Goal: Information Seeking & Learning: Learn about a topic

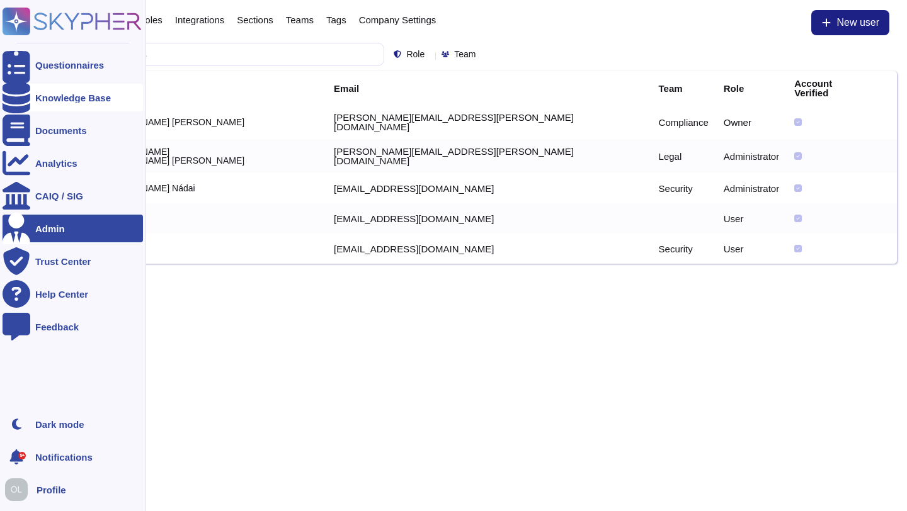
click at [17, 105] on div at bounding box center [17, 98] width 28 height 28
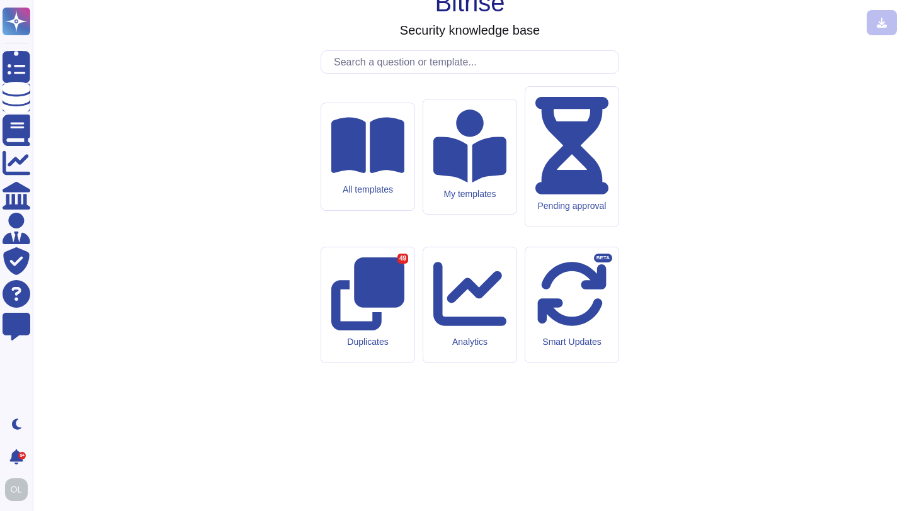
click at [356, 73] on input "text" at bounding box center [472, 62] width 291 height 22
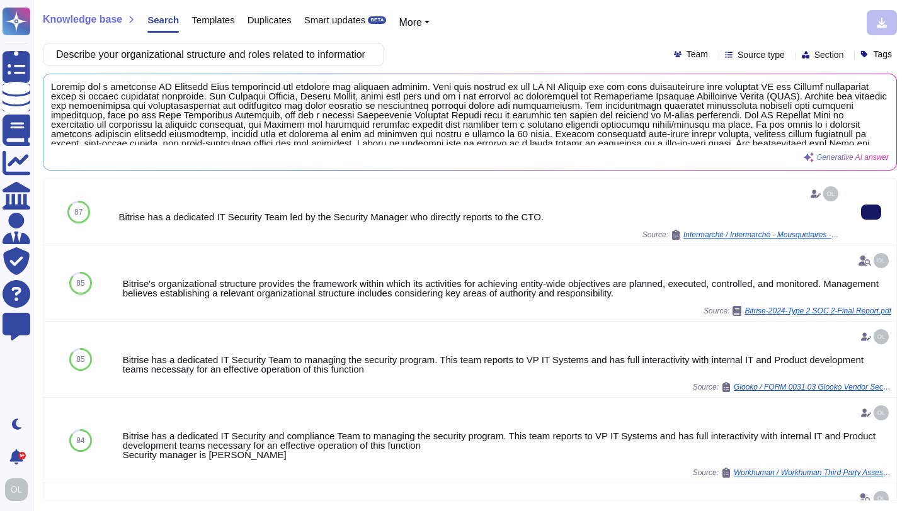
click at [871, 212] on icon at bounding box center [871, 212] width 0 height 0
drag, startPoint x: 67, startPoint y: 55, endPoint x: 428, endPoint y: 53, distance: 360.2
click at [428, 53] on div "Describe your organizational structure and roles related to information securit…" at bounding box center [470, 54] width 854 height 23
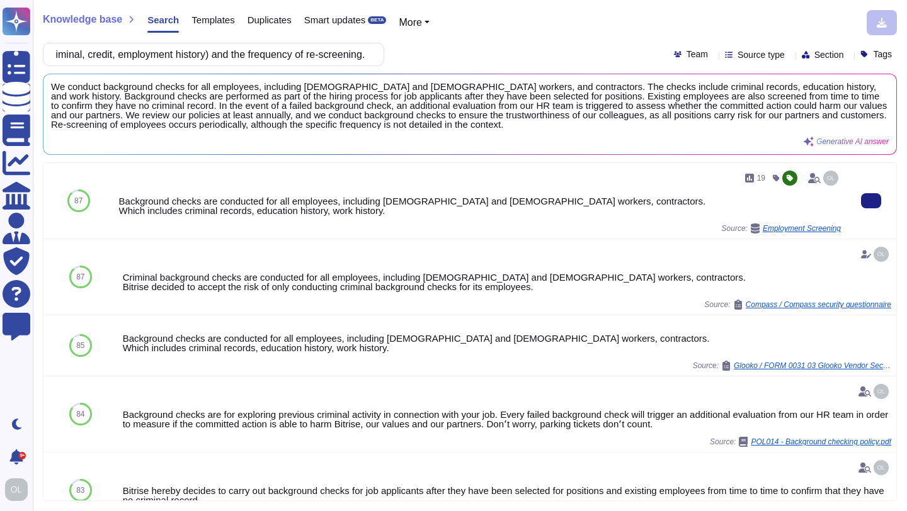
scroll to position [0, 0]
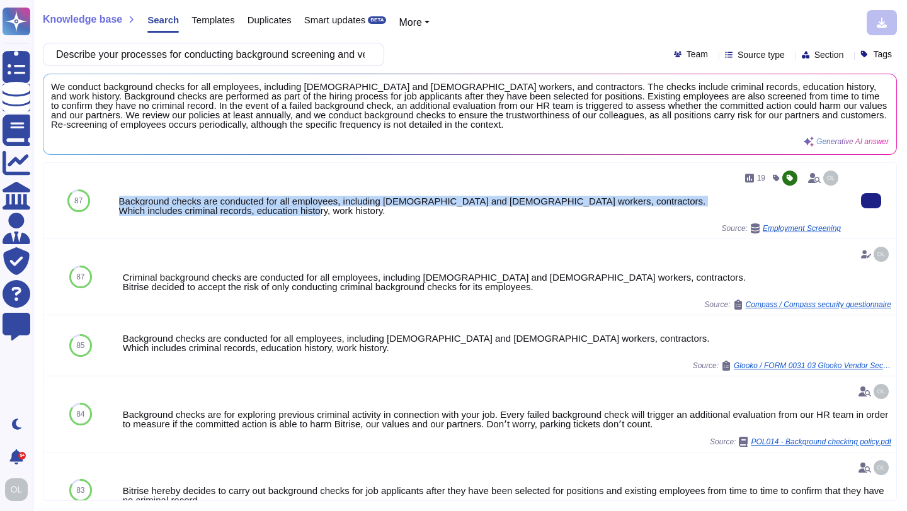
drag, startPoint x: 404, startPoint y: 212, endPoint x: 122, endPoint y: 193, distance: 283.3
click at [122, 193] on div "19 Background checks are conducted for all employees, including [DEMOGRAPHIC_DA…" at bounding box center [480, 200] width 722 height 65
copy div "Background checks are conducted for all employees, including [DEMOGRAPHIC_DATA]…"
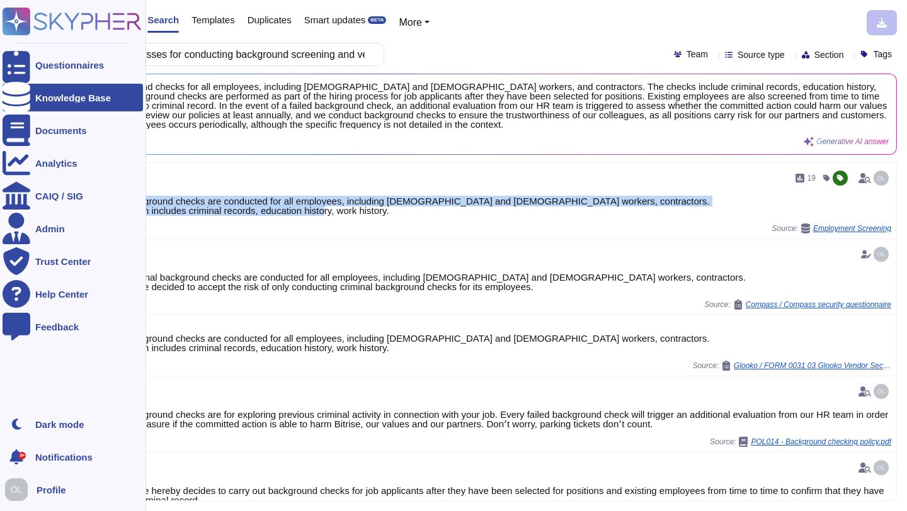
click at [17, 104] on div at bounding box center [17, 98] width 28 height 28
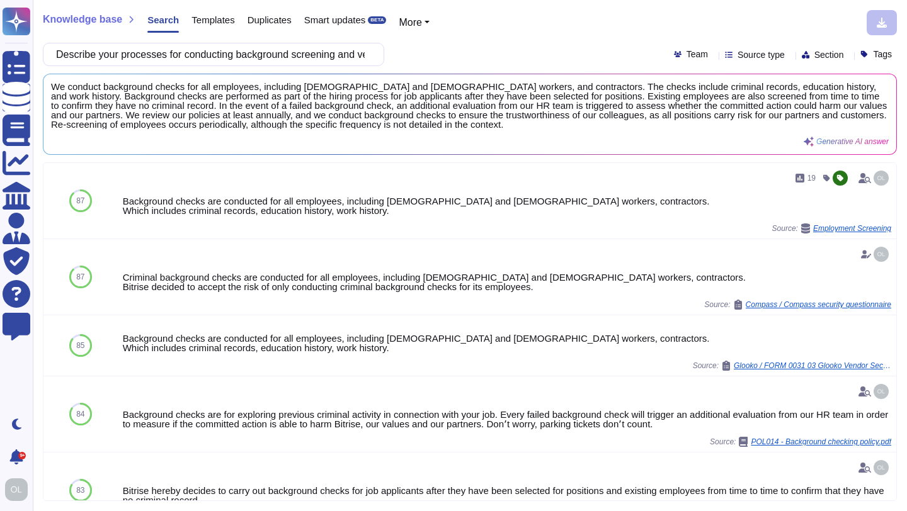
click at [102, 23] on span "Knowledge base" at bounding box center [82, 19] width 79 height 10
click at [220, 23] on span "Templates" at bounding box center [212, 19] width 43 height 9
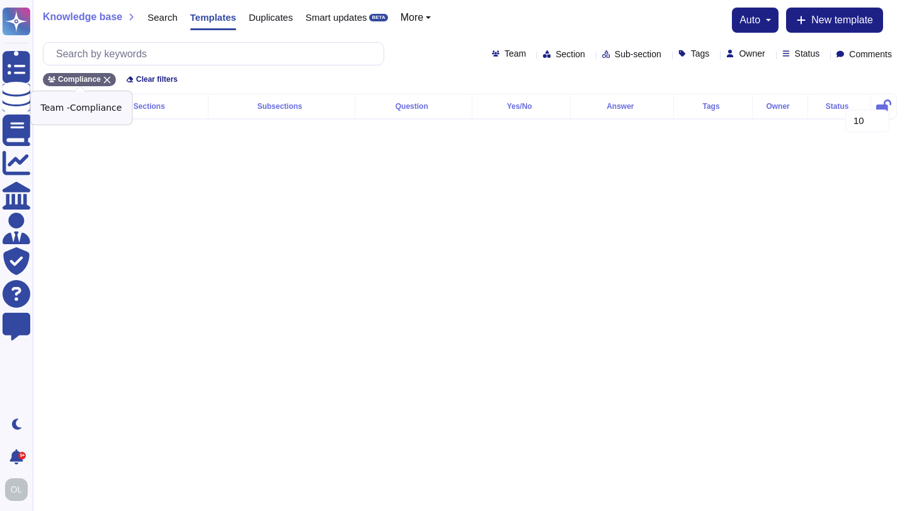
click at [110, 77] on icon at bounding box center [107, 80] width 7 height 7
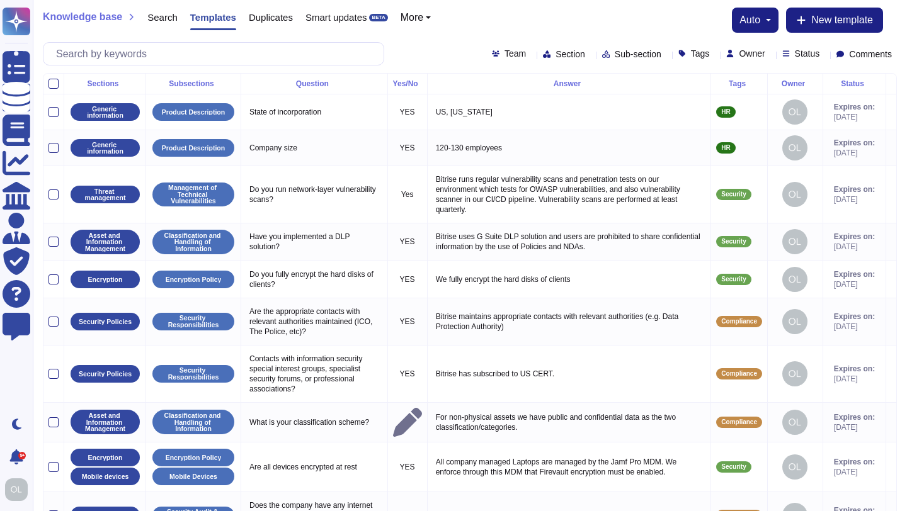
click at [167, 20] on span "Search" at bounding box center [162, 17] width 30 height 9
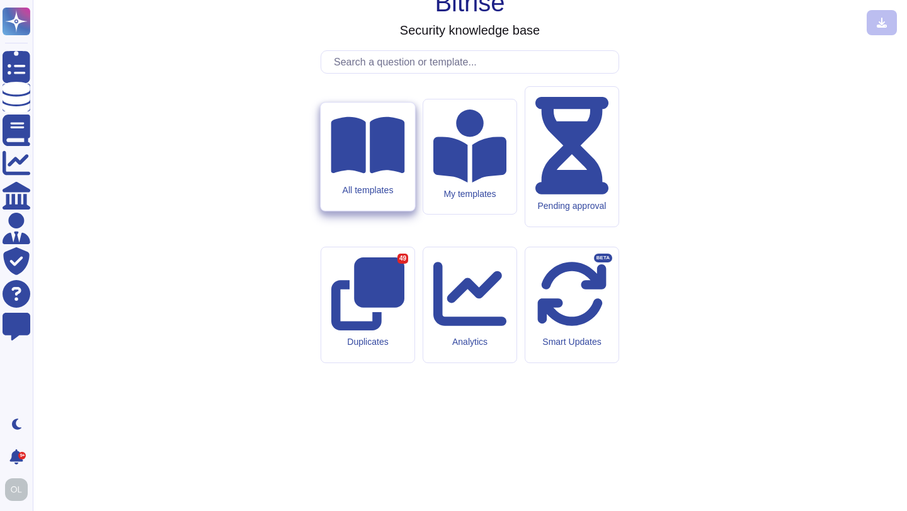
click at [371, 174] on icon at bounding box center [368, 145] width 74 height 57
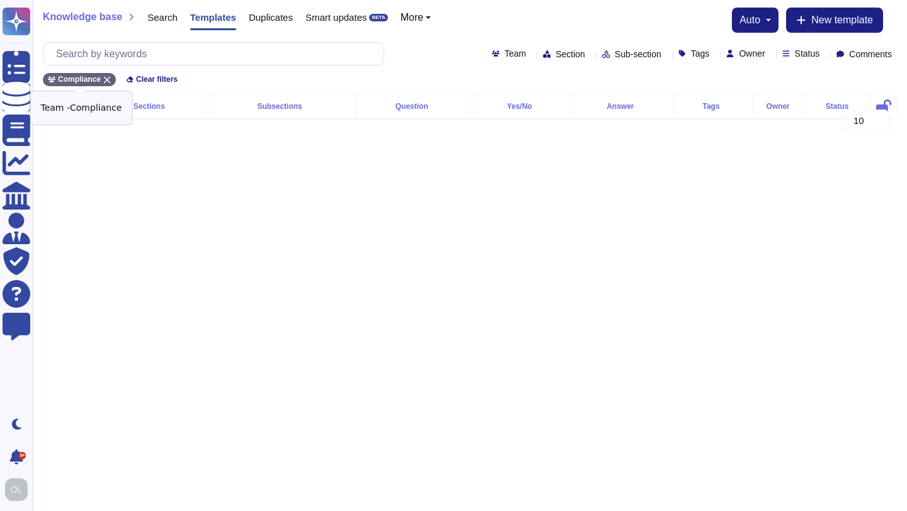
click at [111, 79] on icon at bounding box center [107, 80] width 8 height 8
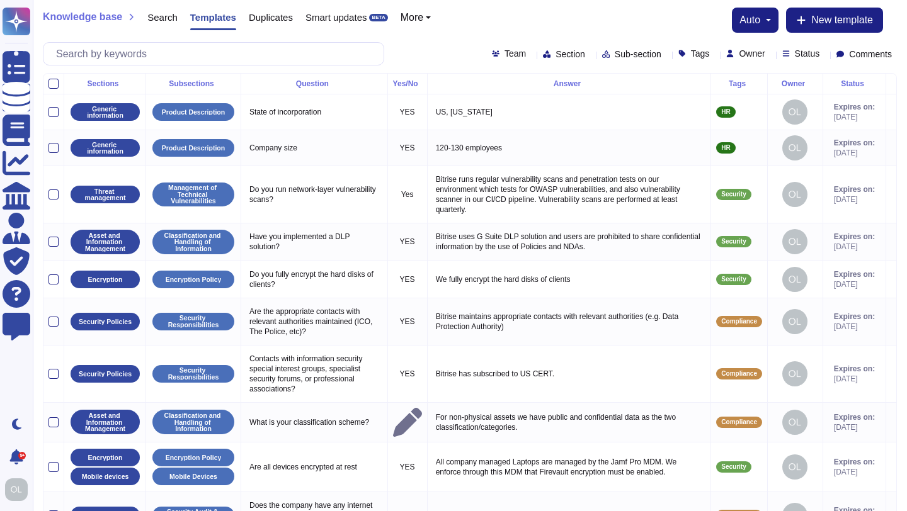
click at [714, 55] on icon at bounding box center [714, 55] width 0 height 0
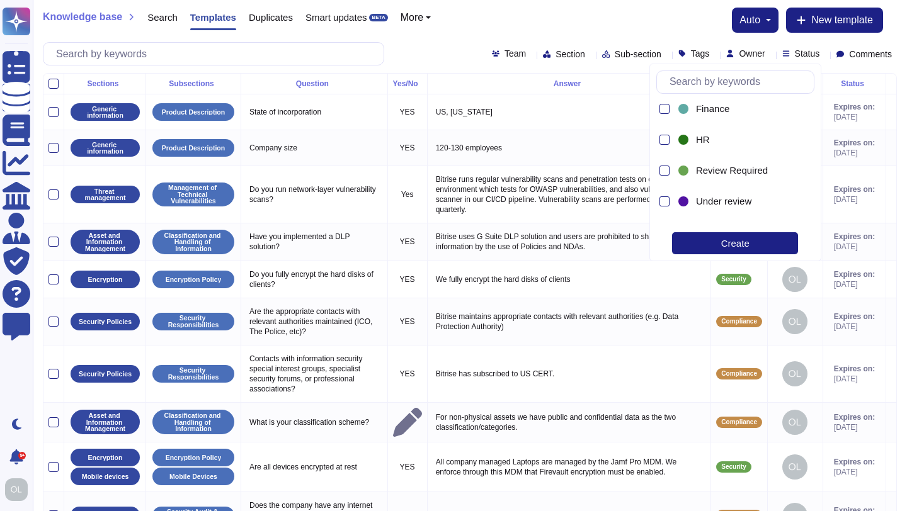
scroll to position [192, 0]
click at [664, 135] on div at bounding box center [664, 138] width 10 height 10
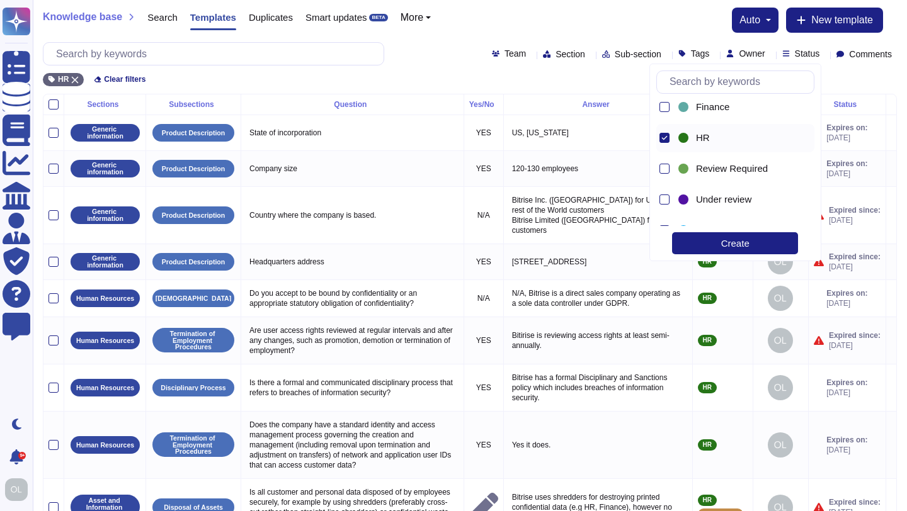
click at [567, 20] on div "Knowledge base Search Templates Duplicates Smart updates BETA More auto New tem…" at bounding box center [470, 20] width 854 height 25
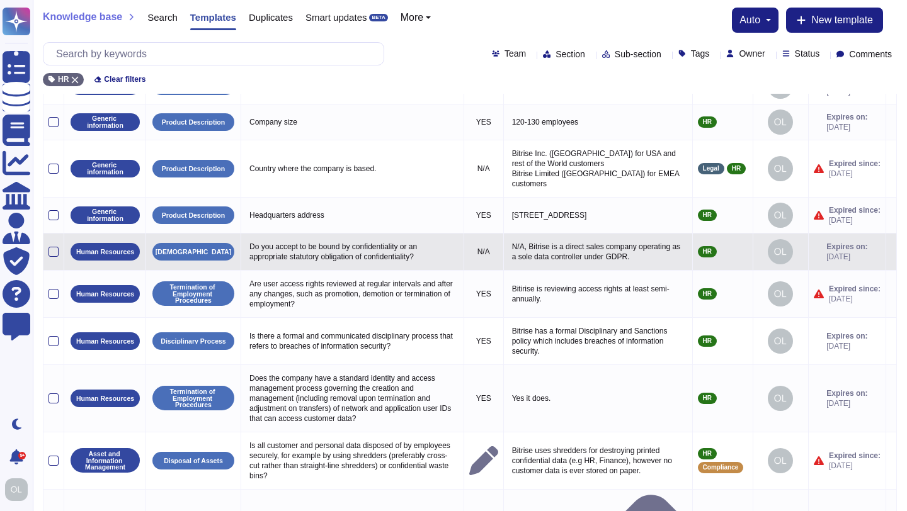
scroll to position [102, 0]
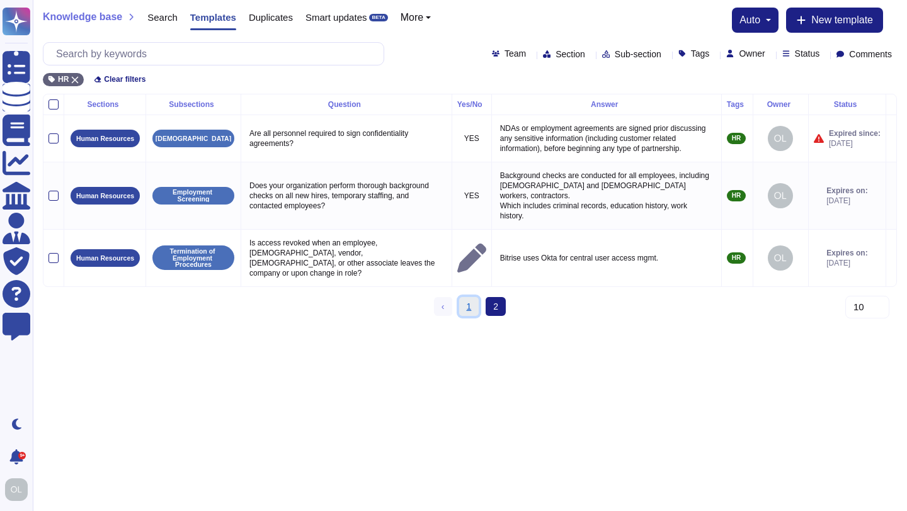
click at [470, 300] on link "1" at bounding box center [469, 306] width 20 height 19
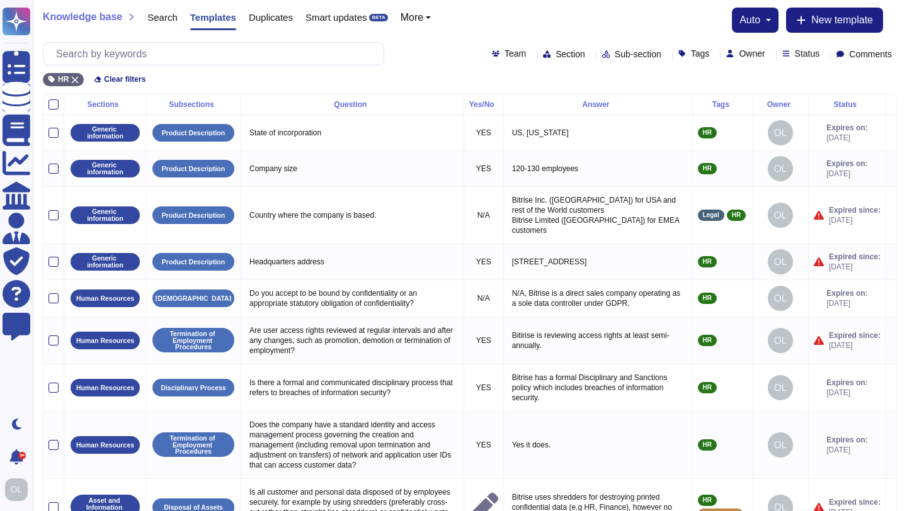
click at [818, 55] on div "Team Section Sub-section Tags Owner Status Comments" at bounding box center [694, 54] width 405 height 10
click at [824, 55] on icon at bounding box center [824, 55] width 0 height 0
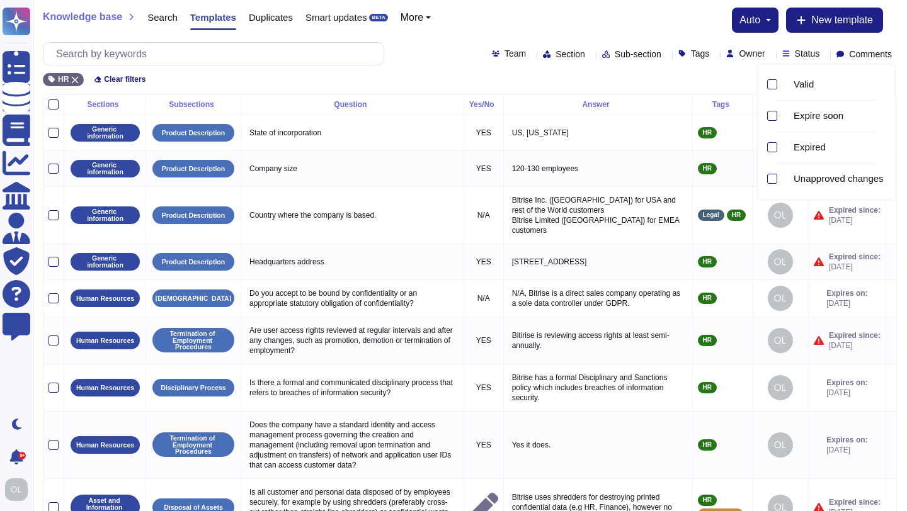
click at [900, 30] on div "Knowledge base Search Templates Duplicates Smart updates BETA More auto New tem…" at bounding box center [470, 47] width 874 height 94
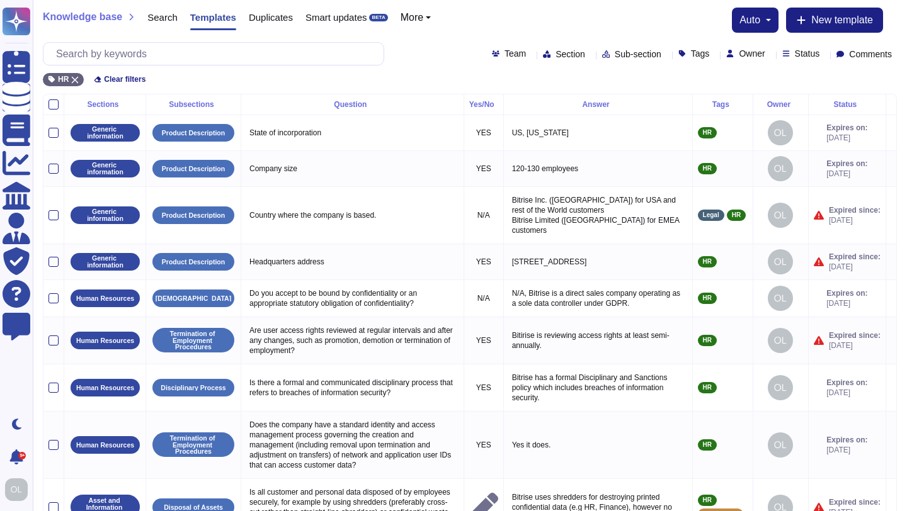
click at [897, 55] on icon at bounding box center [897, 55] width 0 height 0
click at [896, 29] on div "Knowledge base Search Templates Duplicates Smart updates BETA More auto New tem…" at bounding box center [470, 20] width 854 height 25
click at [763, 22] on button "auto" at bounding box center [754, 20] width 31 height 10
click at [624, 31] on div "Knowledge base Search Templates Duplicates Smart updates BETA More auto Auto di…" at bounding box center [470, 20] width 854 height 25
click at [431, 17] on button "More" at bounding box center [415, 18] width 31 height 10
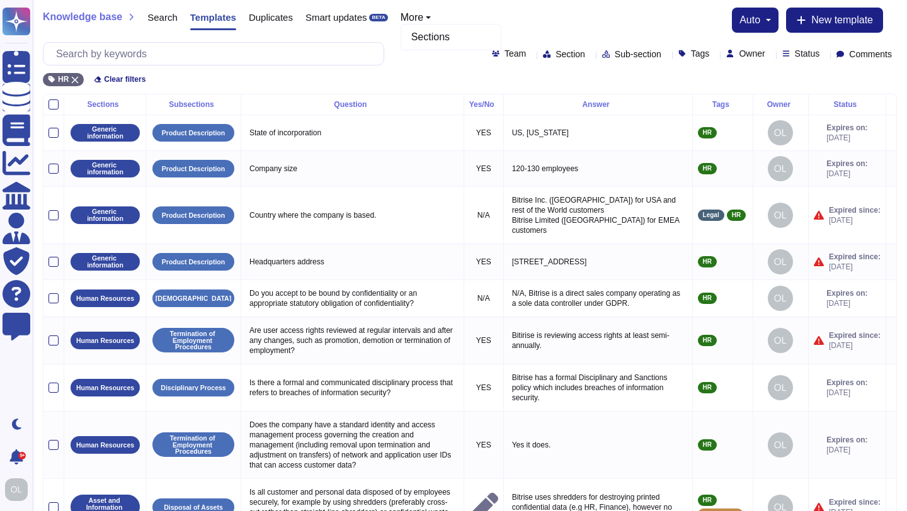
click at [535, 25] on div "Knowledge base Search Templates Duplicates Smart updates BETA More Sections aut…" at bounding box center [470, 20] width 854 height 25
click at [55, 105] on div at bounding box center [53, 104] width 10 height 10
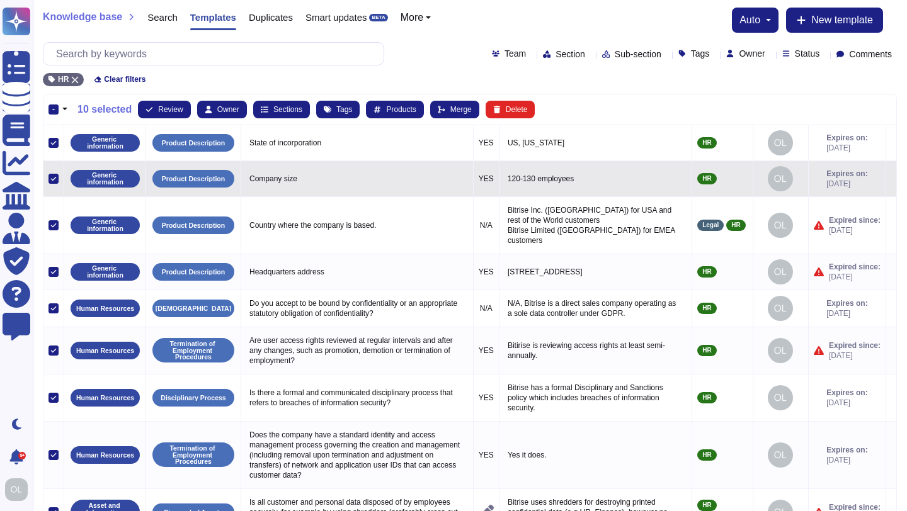
scroll to position [102, 0]
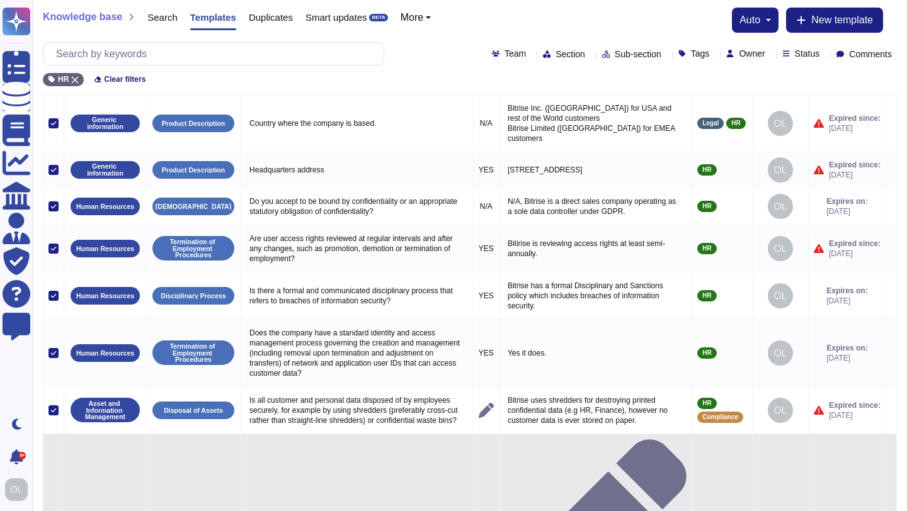
select select "30"
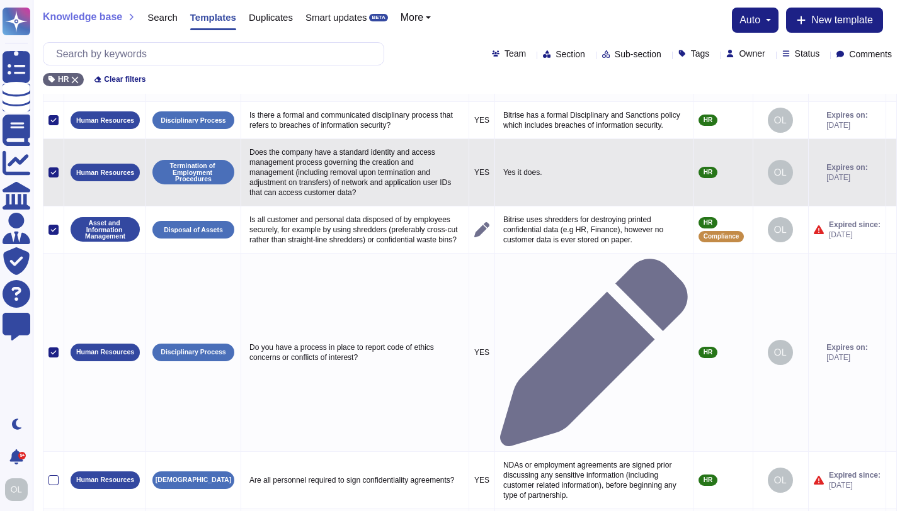
scroll to position [284, 0]
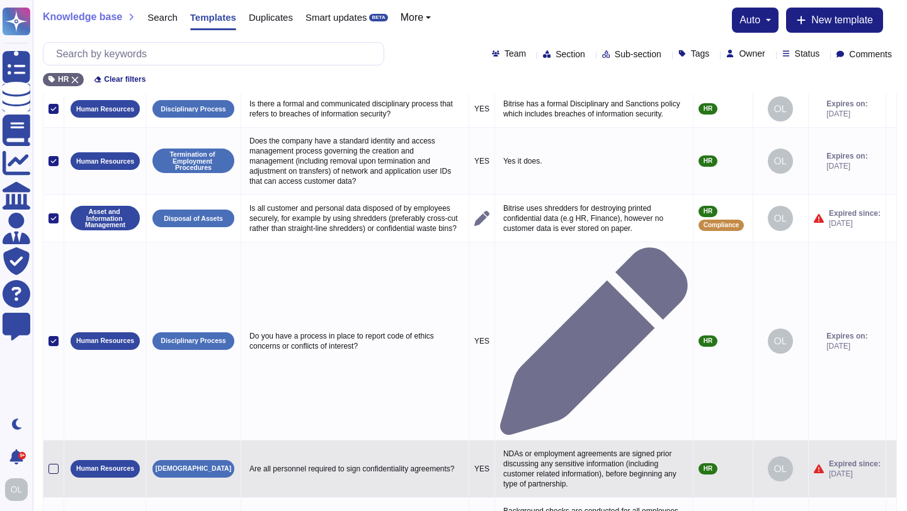
click at [55, 464] on div at bounding box center [53, 469] width 10 height 10
click at [0, 0] on input "checkbox" at bounding box center [0, 0] width 0 height 0
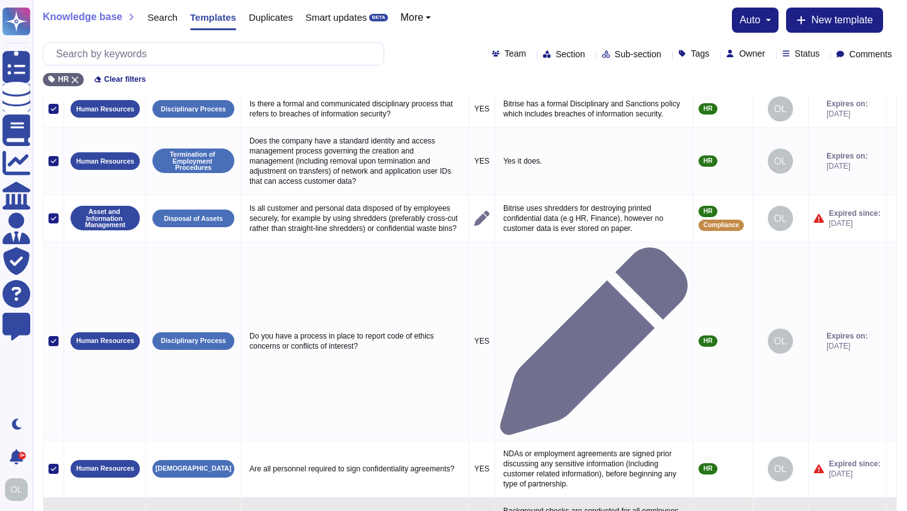
click at [0, 0] on input "checkbox" at bounding box center [0, 0] width 0 height 0
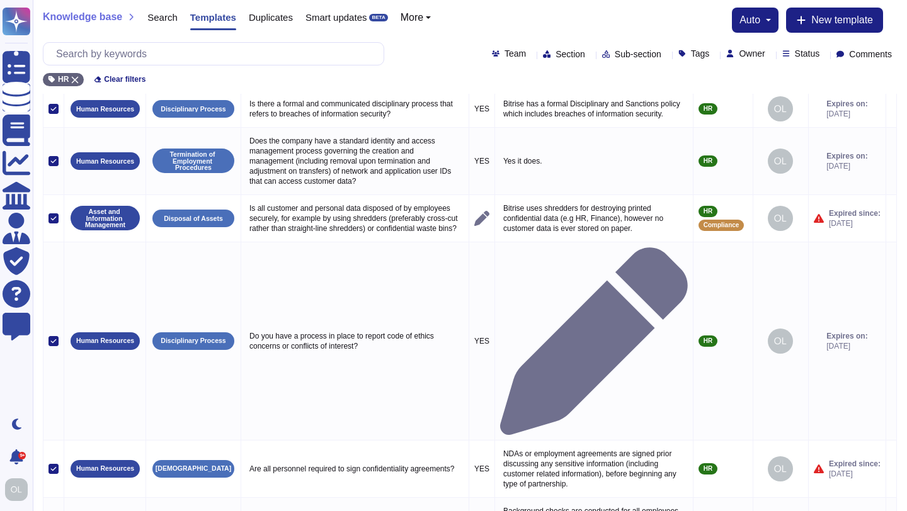
click at [0, 0] on input "checkbox" at bounding box center [0, 0] width 0 height 0
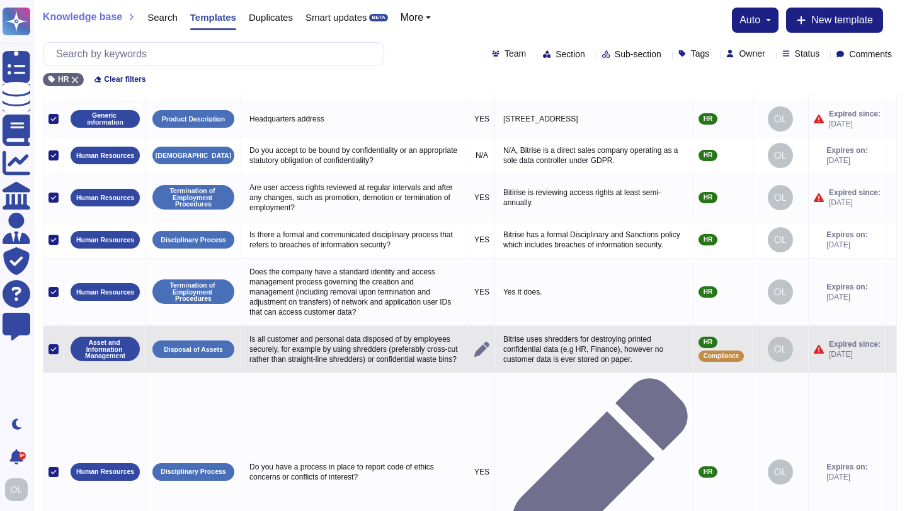
scroll to position [0, 0]
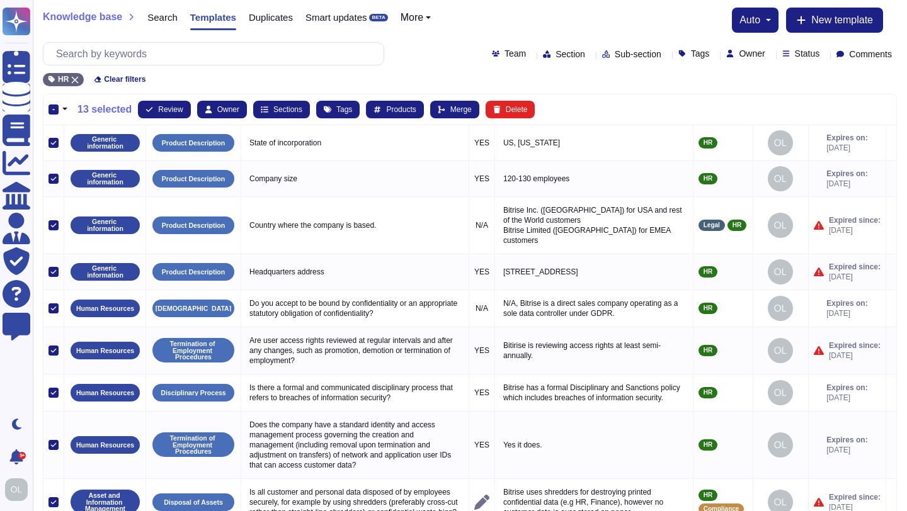
click at [431, 16] on button "More" at bounding box center [415, 18] width 31 height 10
click at [563, 20] on div "Knowledge base Search Templates Duplicates Smart updates BETA More Sections aut…" at bounding box center [470, 20] width 854 height 25
click at [251, 59] on input "text" at bounding box center [217, 54] width 334 height 22
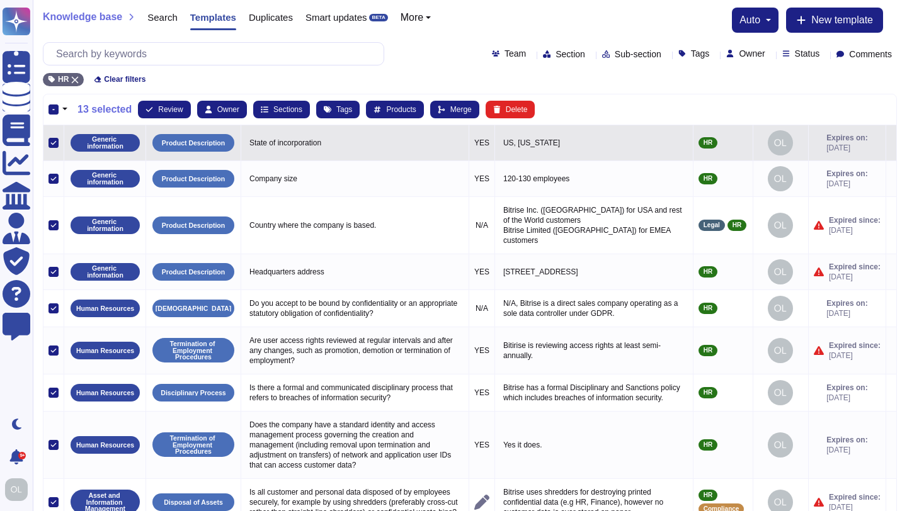
click at [56, 138] on div at bounding box center [53, 143] width 10 height 10
click at [0, 0] on input "checkbox" at bounding box center [0, 0] width 0 height 0
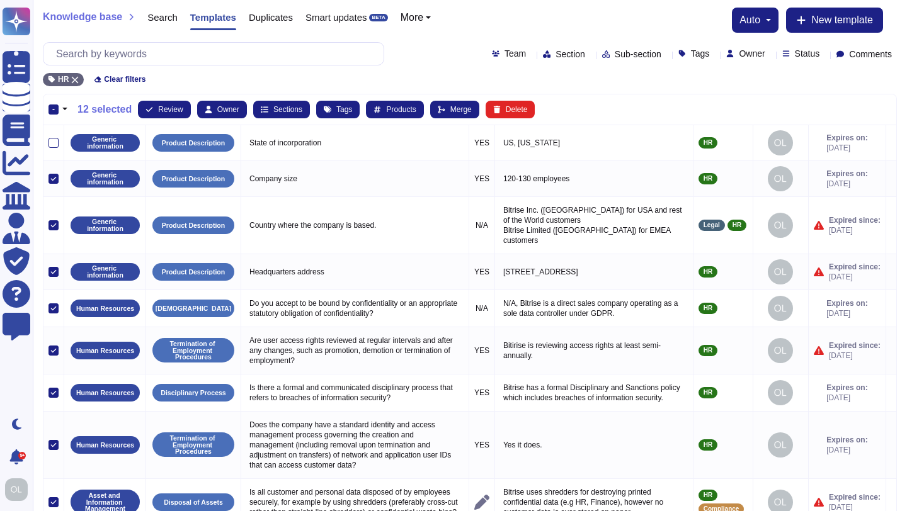
click at [65, 108] on button "button" at bounding box center [65, 109] width 13 height 15
click at [79, 161] on link "Unselect all" at bounding box center [118, 161] width 119 height 15
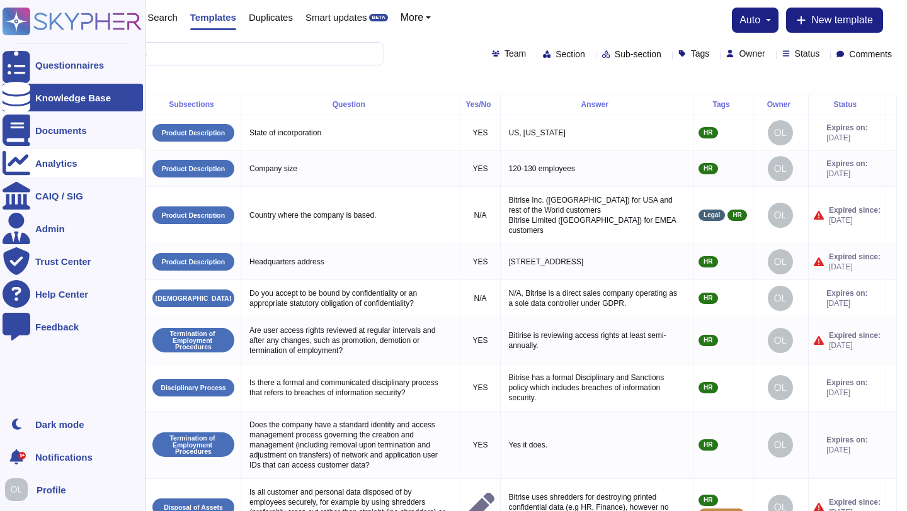
click at [54, 157] on div "Analytics" at bounding box center [73, 163] width 140 height 28
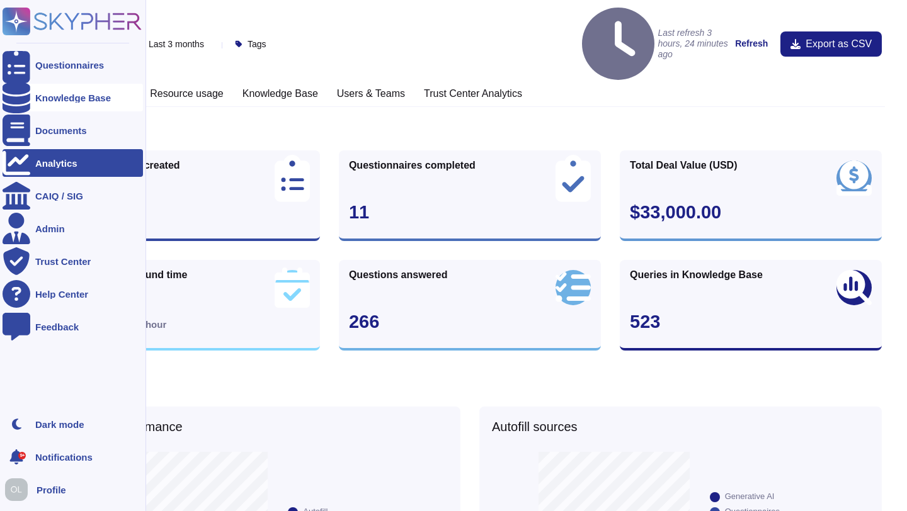
click at [23, 96] on div at bounding box center [17, 98] width 28 height 28
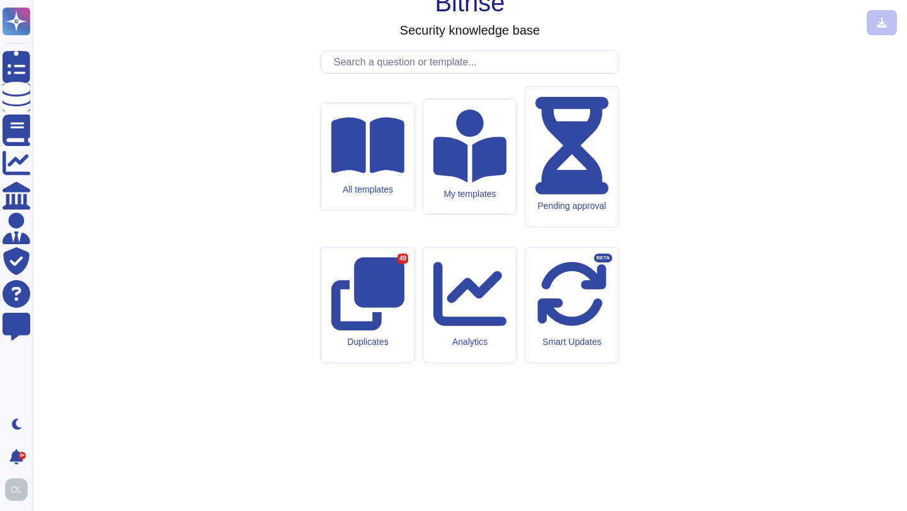
click at [412, 73] on input "text" at bounding box center [472, 62] width 291 height 22
click at [883, 15] on div at bounding box center [881, 22] width 30 height 25
click at [882, 22] on div at bounding box center [881, 22] width 30 height 25
click at [384, 211] on div "All templates" at bounding box center [367, 157] width 94 height 108
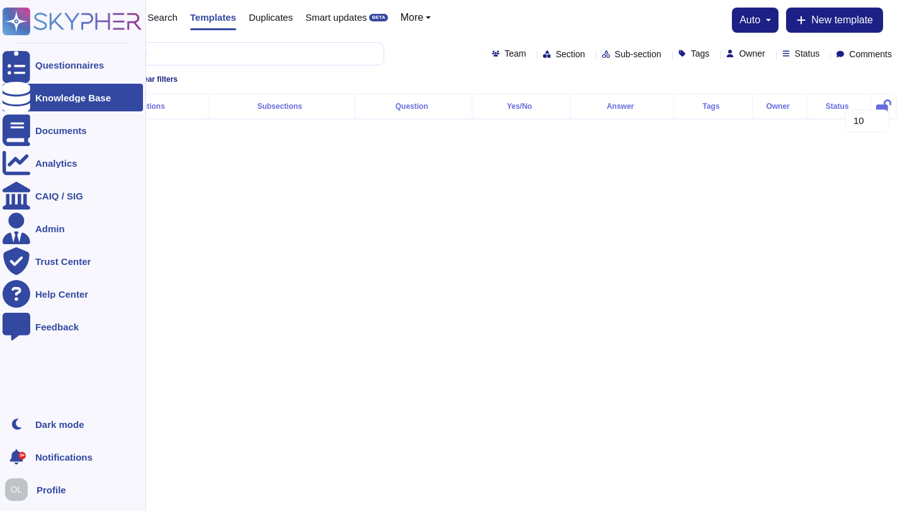
click at [26, 100] on div at bounding box center [17, 98] width 28 height 28
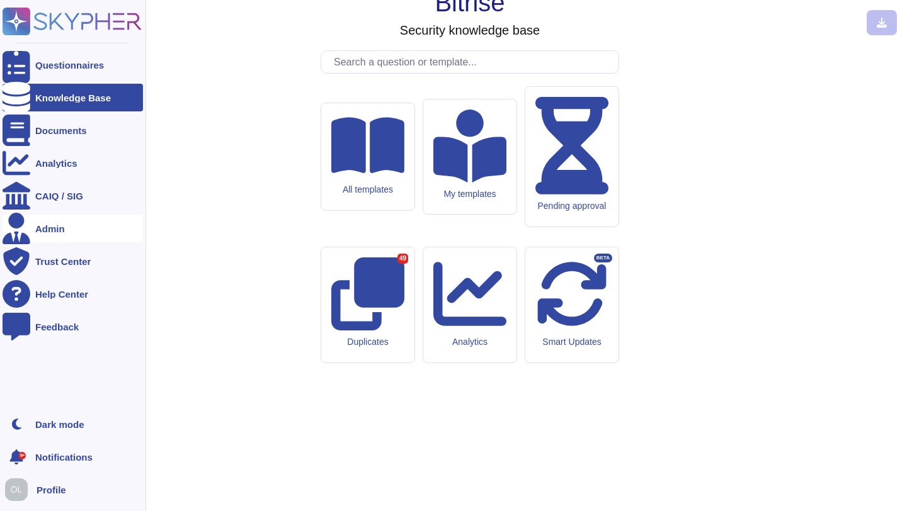
click at [50, 230] on div "Admin" at bounding box center [50, 228] width 30 height 9
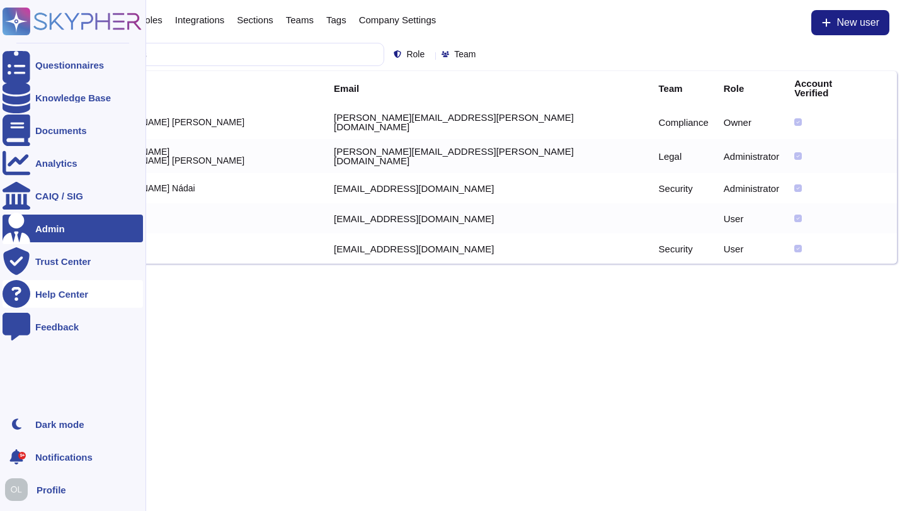
click at [50, 291] on div "Help Center" at bounding box center [61, 294] width 53 height 9
click at [24, 96] on div at bounding box center [17, 98] width 28 height 28
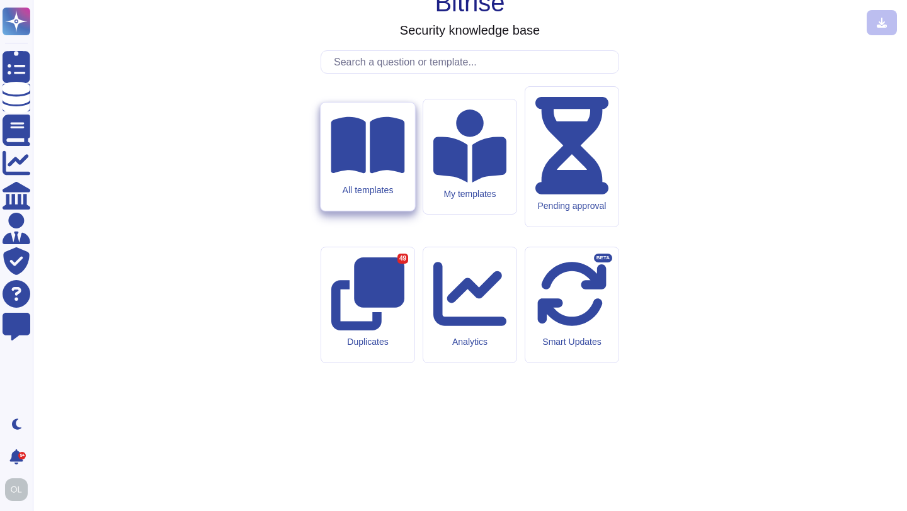
click at [374, 211] on div "All templates" at bounding box center [367, 157] width 94 height 108
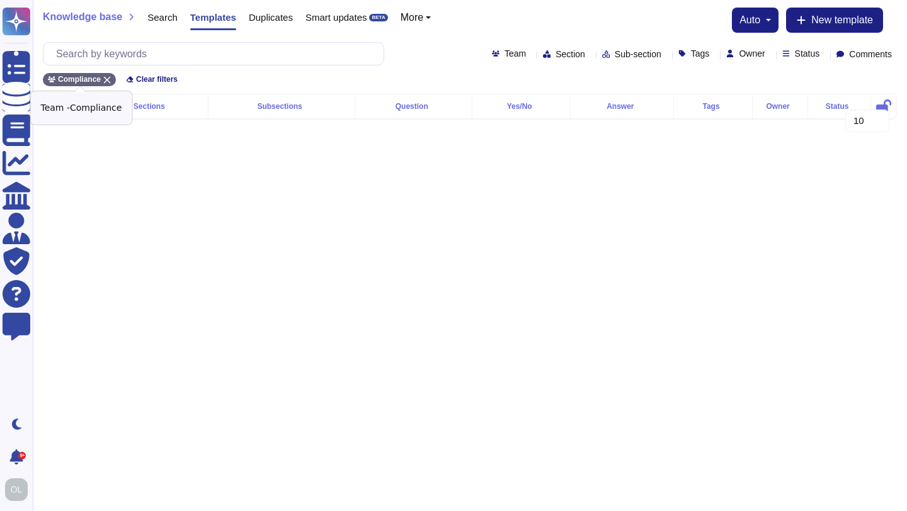
click at [112, 80] on div "Compliance" at bounding box center [79, 79] width 73 height 13
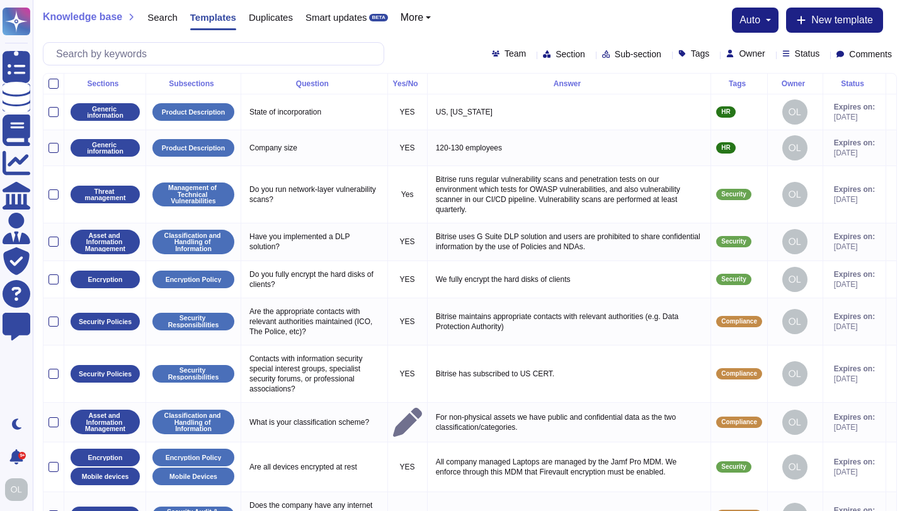
click at [714, 55] on icon at bounding box center [714, 55] width 0 height 0
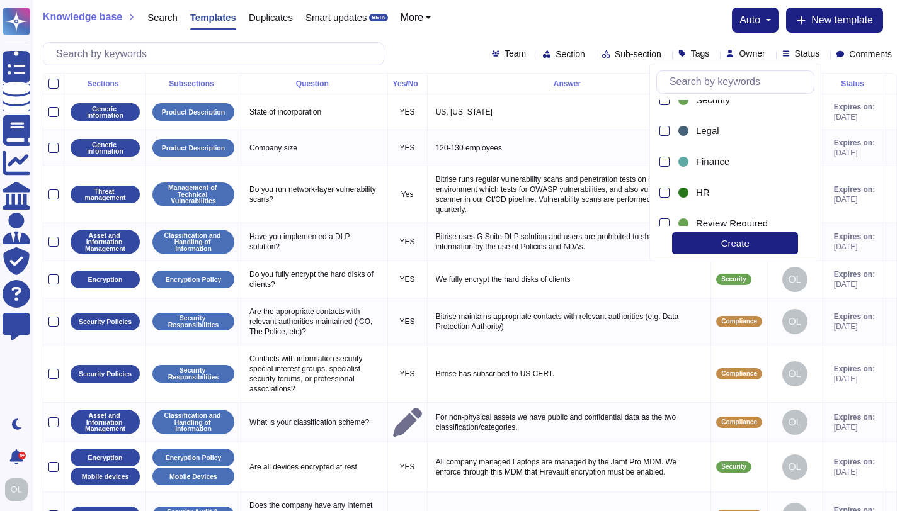
scroll to position [147, 0]
click at [667, 179] on div at bounding box center [664, 183] width 10 height 10
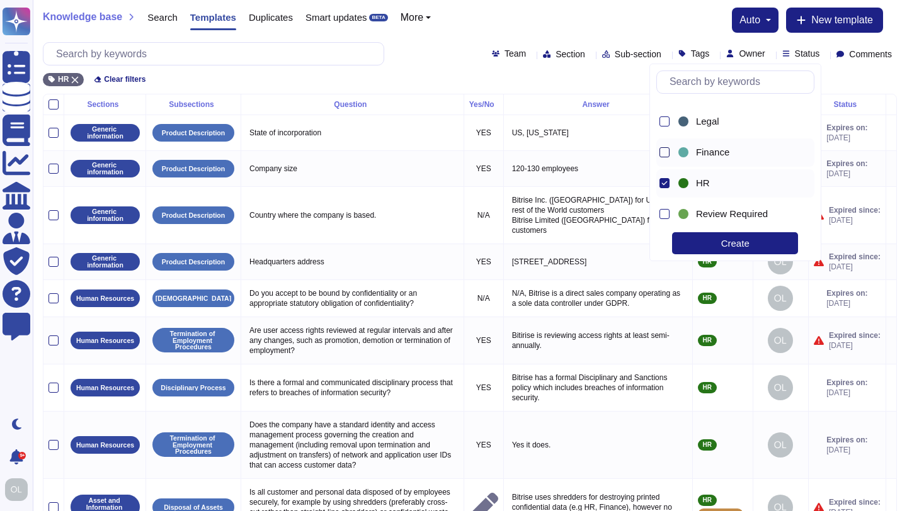
click at [666, 156] on div at bounding box center [664, 152] width 10 height 10
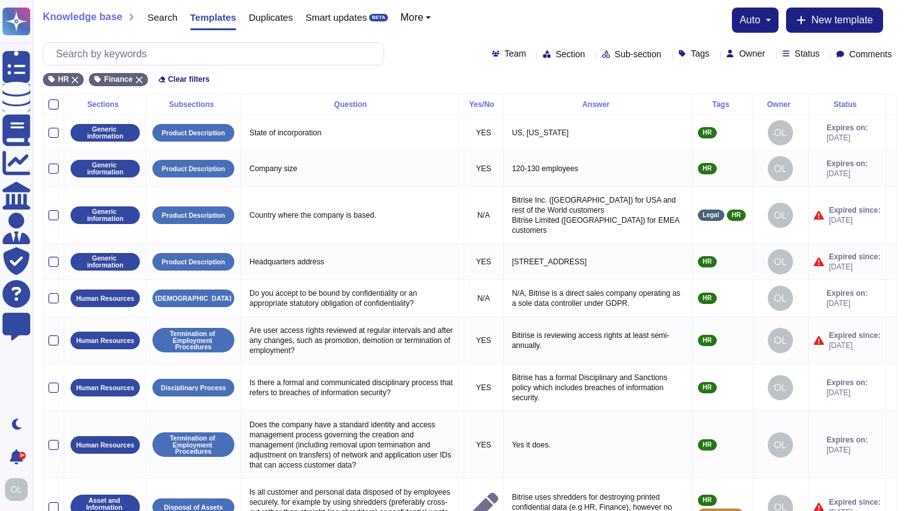
click at [578, 27] on div "Knowledge base Search Templates Duplicates Smart updates BETA More auto New tem…" at bounding box center [470, 20] width 854 height 25
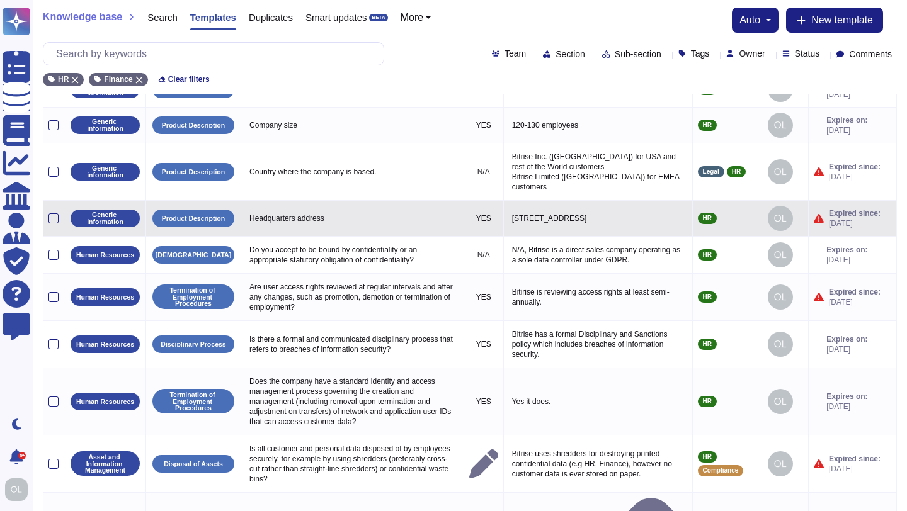
scroll to position [102, 0]
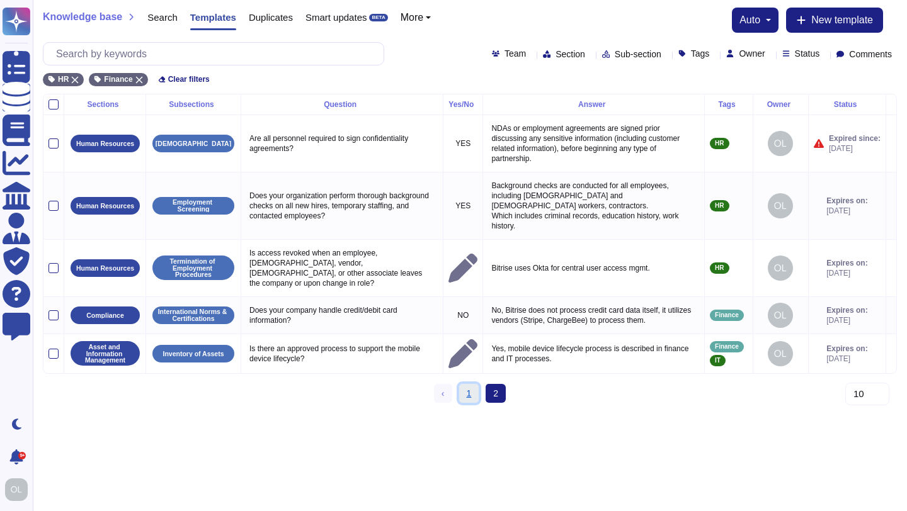
click at [474, 384] on link "1" at bounding box center [469, 393] width 20 height 19
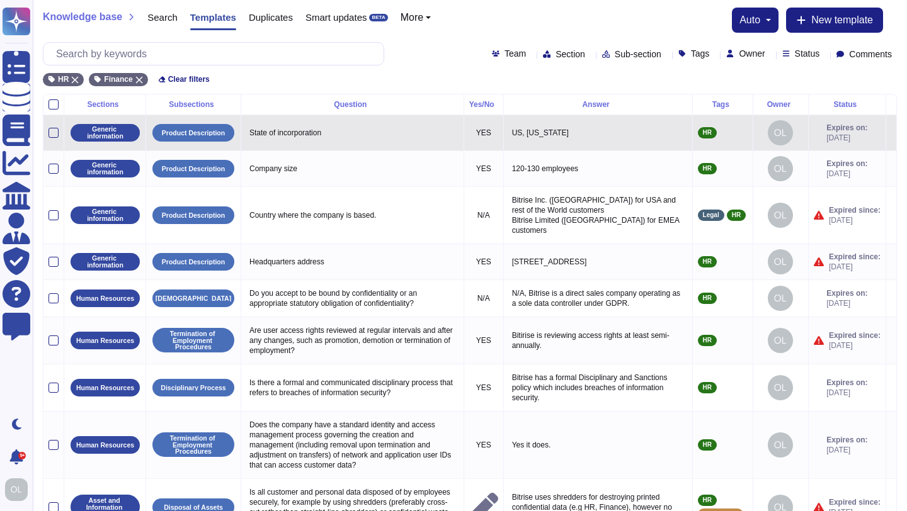
click at [891, 133] on icon at bounding box center [891, 133] width 0 height 0
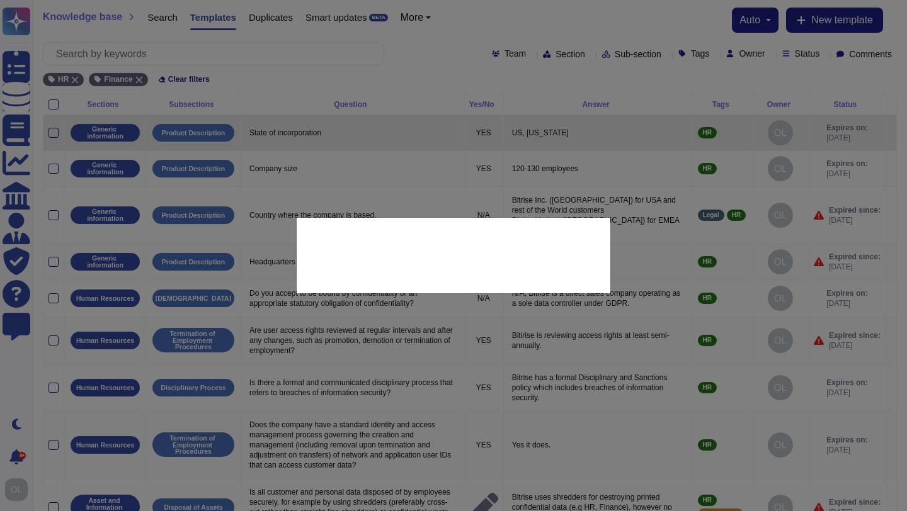
type textarea "State of incorporation"
type textarea "US, [US_STATE]"
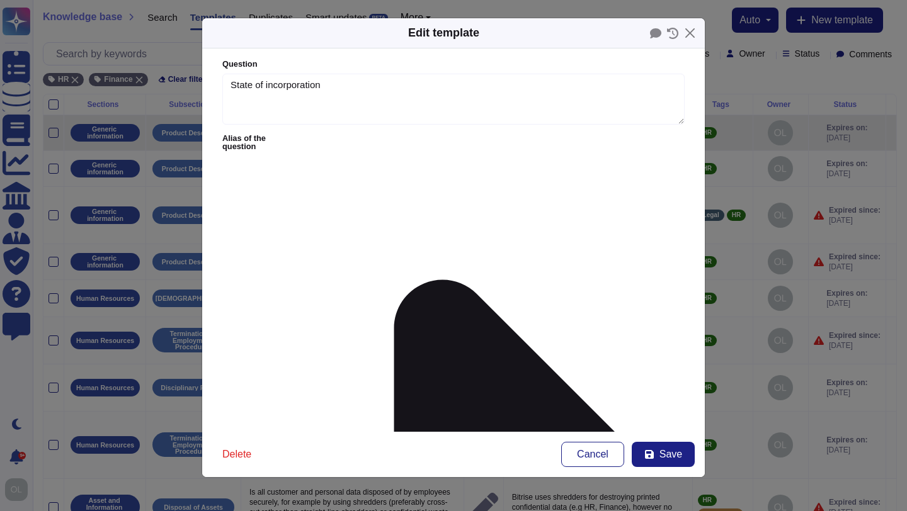
type textarea "State of incorporation"
type textarea "US, [US_STATE]"
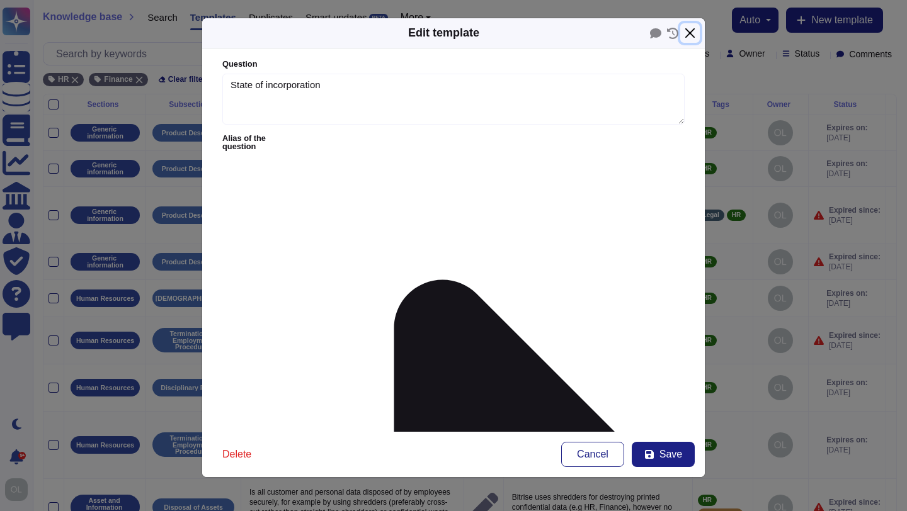
click at [696, 35] on button "Close" at bounding box center [690, 33] width 20 height 20
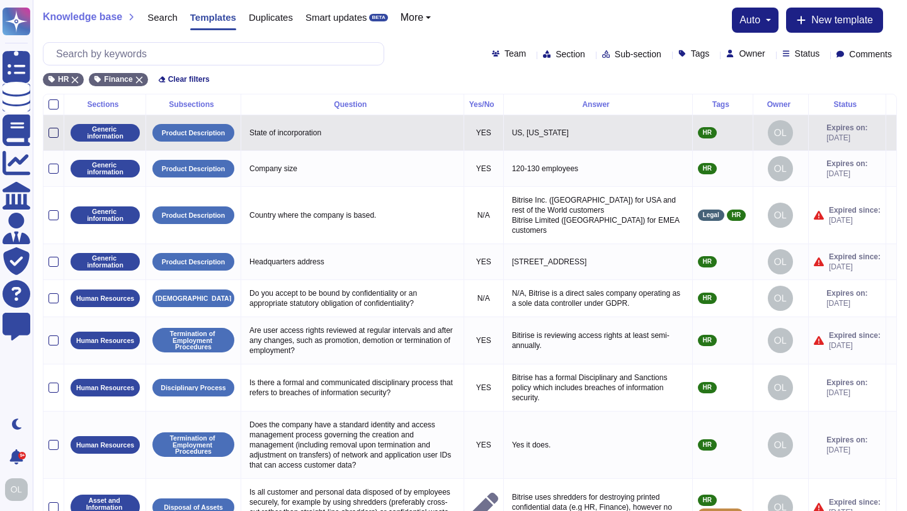
click at [55, 132] on div at bounding box center [53, 133] width 10 height 10
click at [0, 0] on input "checkbox" at bounding box center [0, 0] width 0 height 0
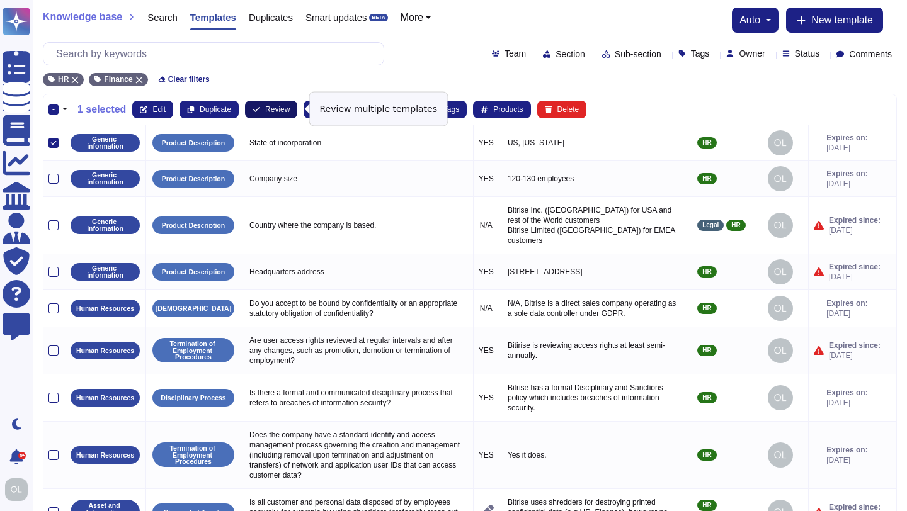
click at [281, 111] on span "Review" at bounding box center [277, 110] width 25 height 8
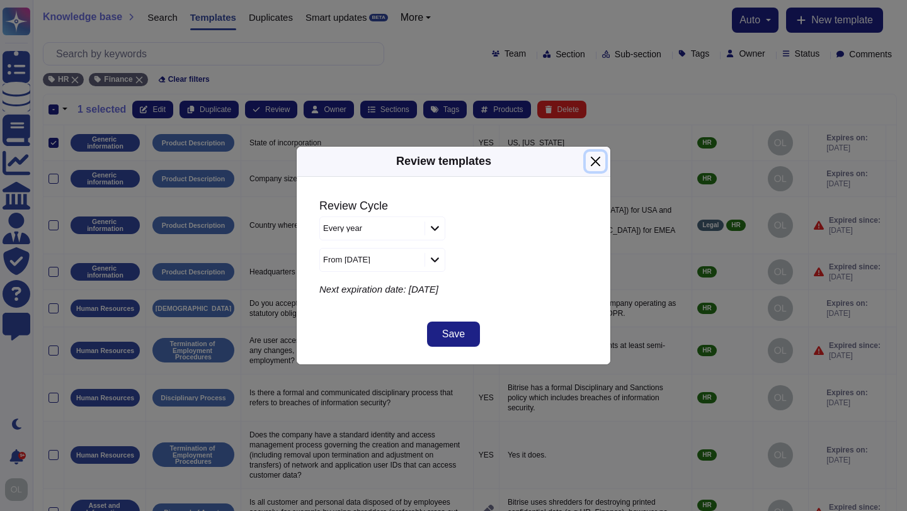
click at [597, 154] on button "Close" at bounding box center [596, 162] width 20 height 20
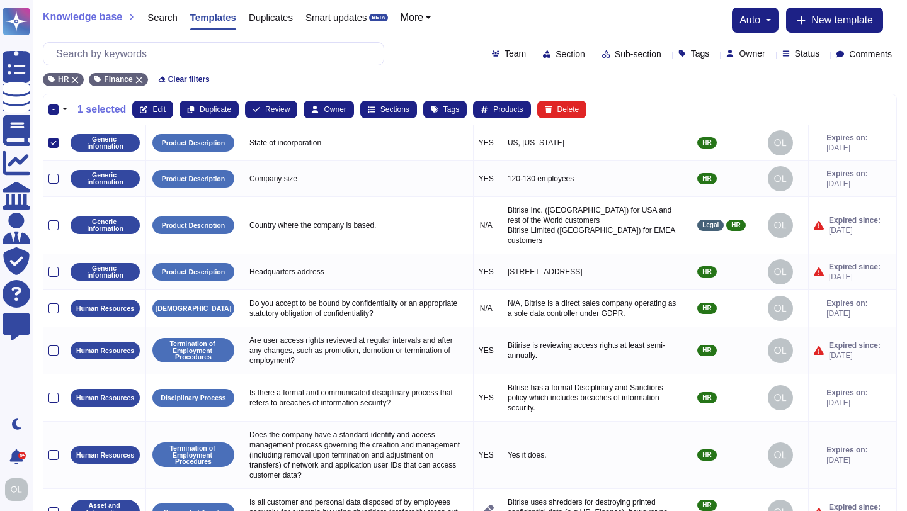
click at [376, 80] on div "HR Finance Clear filters" at bounding box center [470, 75] width 854 height 21
click at [346, 108] on span "Owner" at bounding box center [335, 110] width 22 height 8
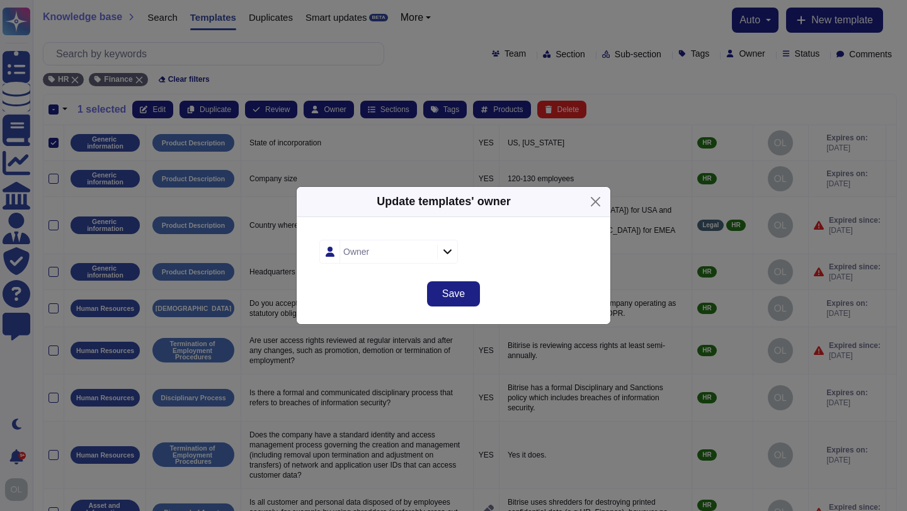
click at [449, 250] on icon at bounding box center [447, 251] width 9 height 11
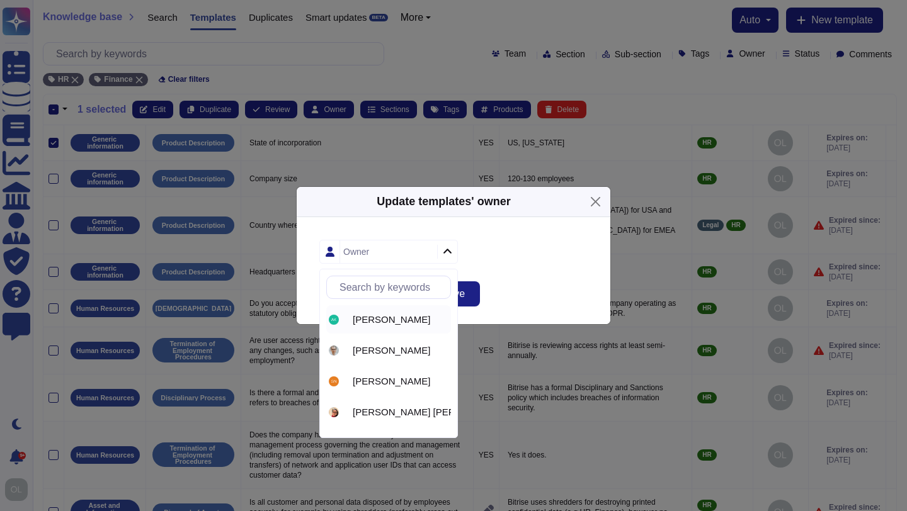
scroll to position [26, 0]
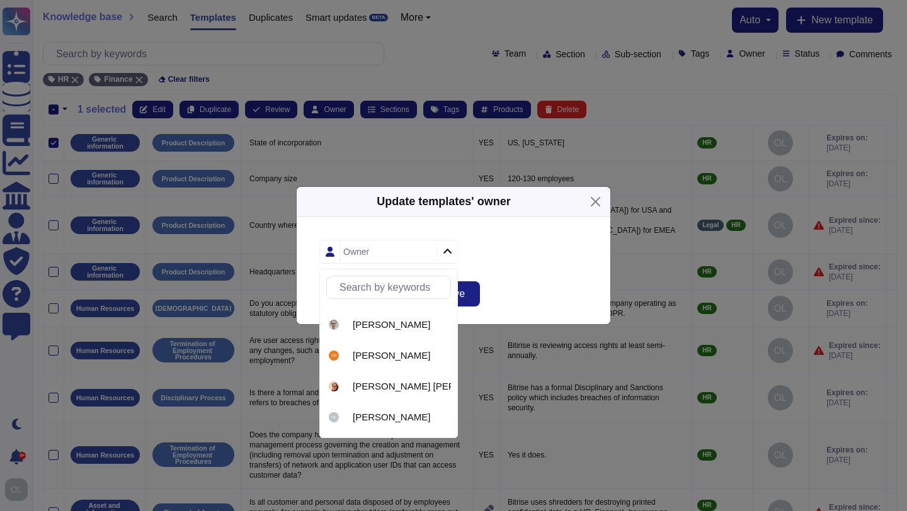
click at [544, 254] on div "Owner" at bounding box center [453, 252] width 268 height 24
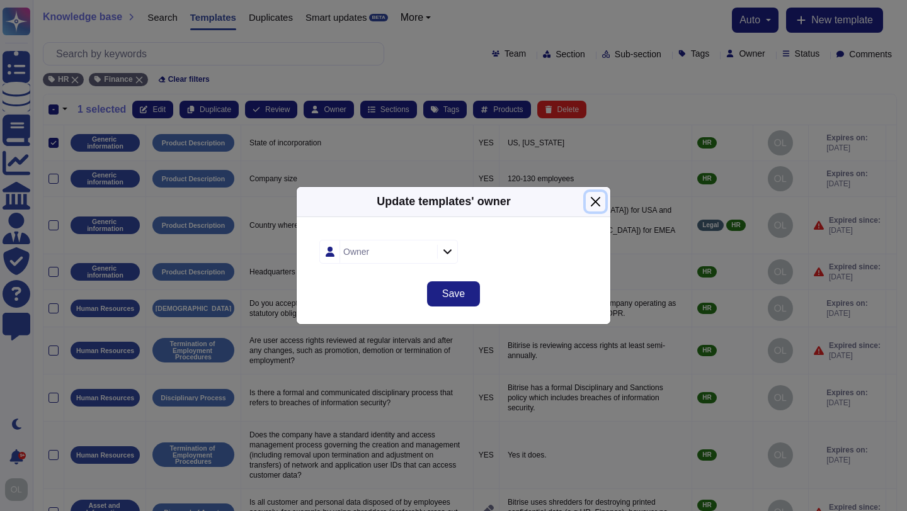
click at [596, 200] on button "Close" at bounding box center [596, 202] width 20 height 20
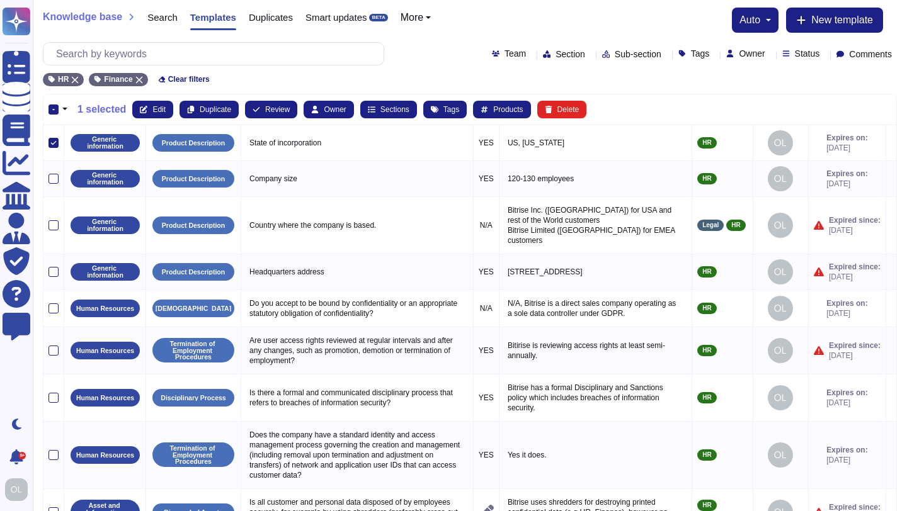
click at [672, 110] on div "- 1 selected Edit Duplicate Review Owner Sections Tags Products Delete" at bounding box center [469, 110] width 842 height 18
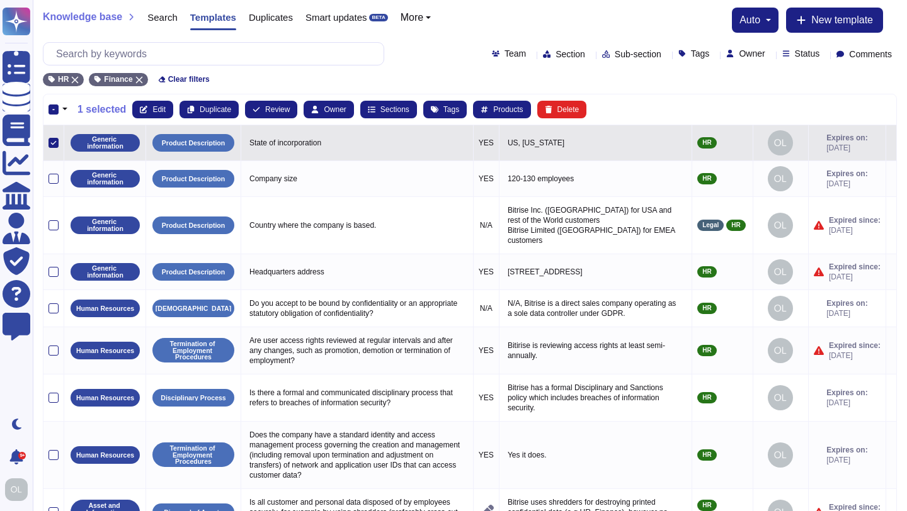
click at [52, 142] on icon at bounding box center [53, 143] width 6 height 6
click at [0, 0] on input "checkbox" at bounding box center [0, 0] width 0 height 0
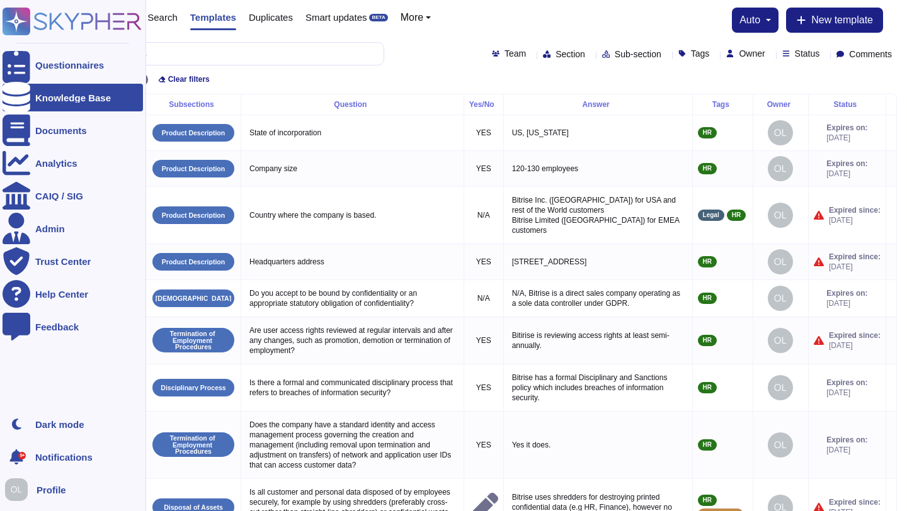
click at [55, 98] on div "Knowledge Base" at bounding box center [73, 97] width 76 height 9
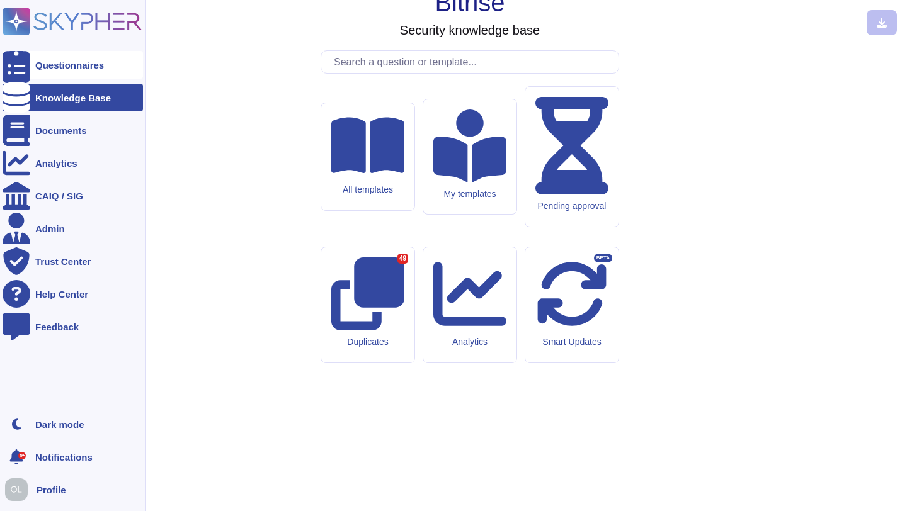
click at [67, 64] on div "Questionnaires" at bounding box center [69, 64] width 69 height 9
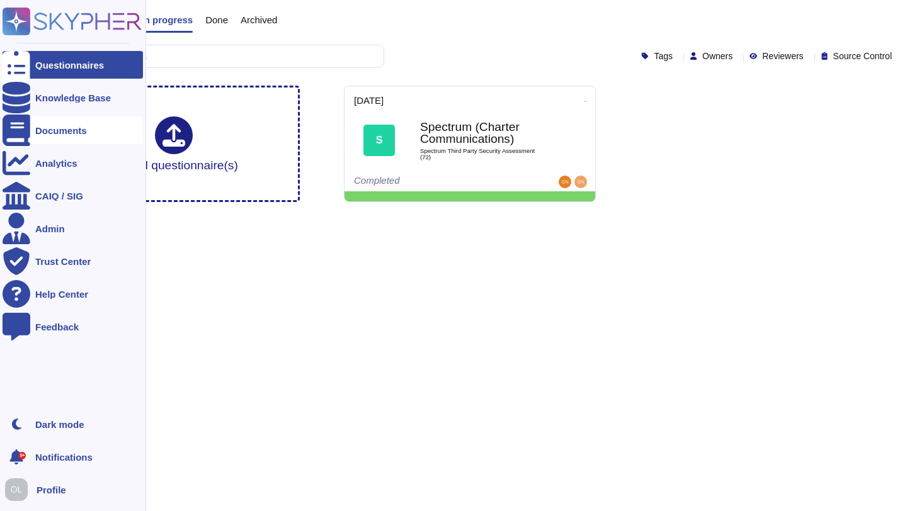
click at [65, 129] on div "Documents" at bounding box center [61, 130] width 52 height 9
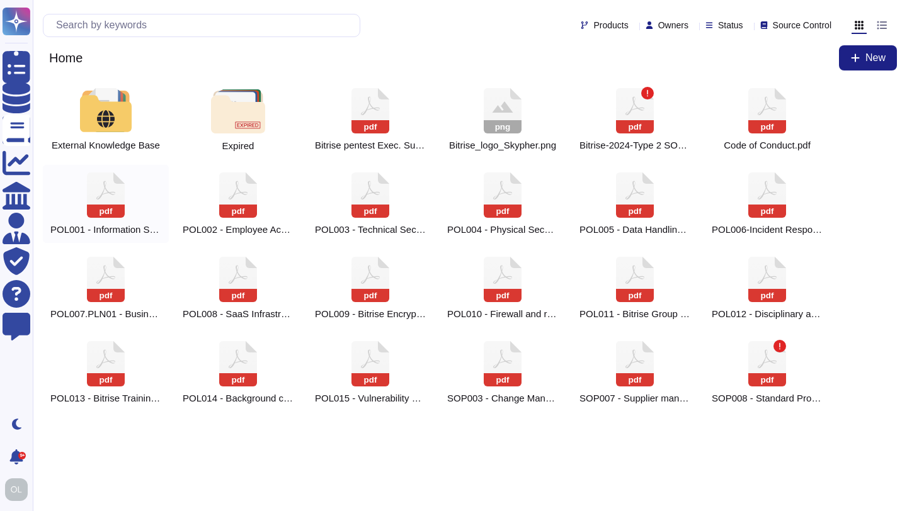
click at [351, 133] on icon at bounding box center [370, 110] width 38 height 45
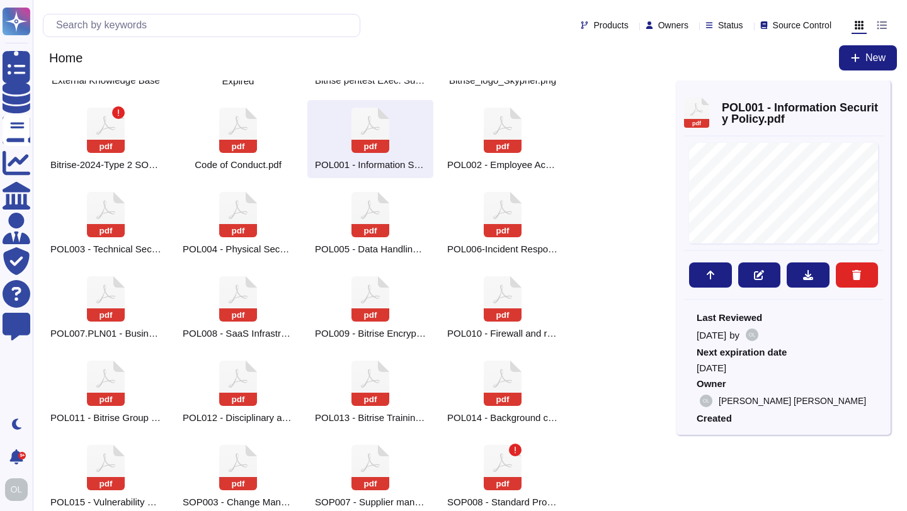
scroll to position [79, 0]
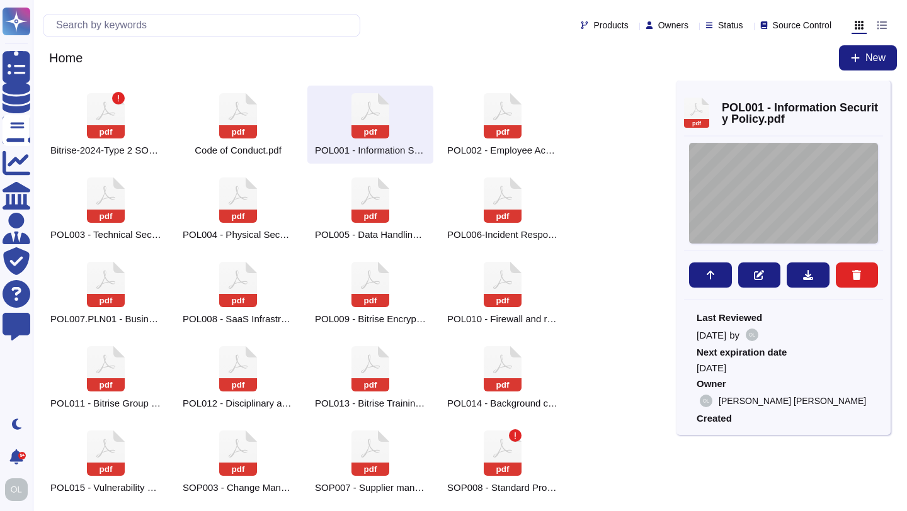
click at [803, 184] on div "POL001 - Informat i on Secur i ty Pol i cy 1 . Management Comm i tment 2 . Scop…" at bounding box center [783, 193] width 189 height 101
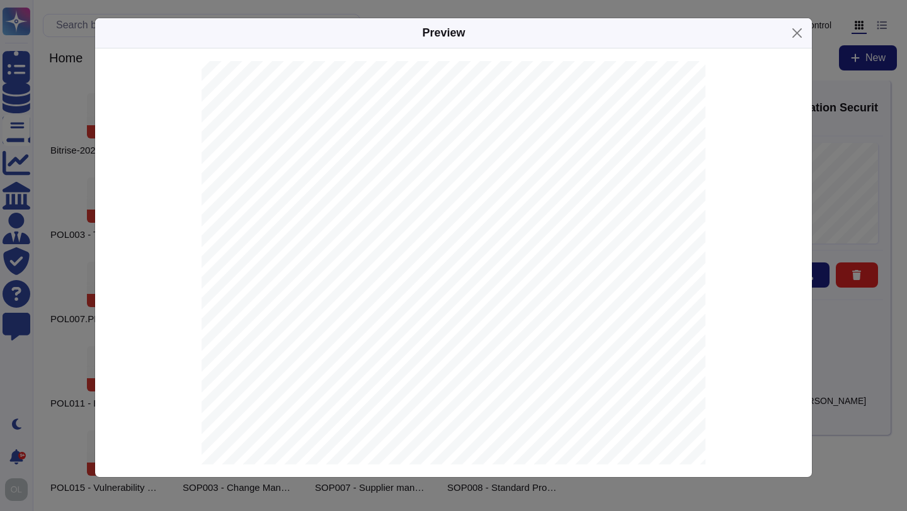
scroll to position [9797, 0]
click at [798, 29] on button "Close" at bounding box center [797, 33] width 20 height 20
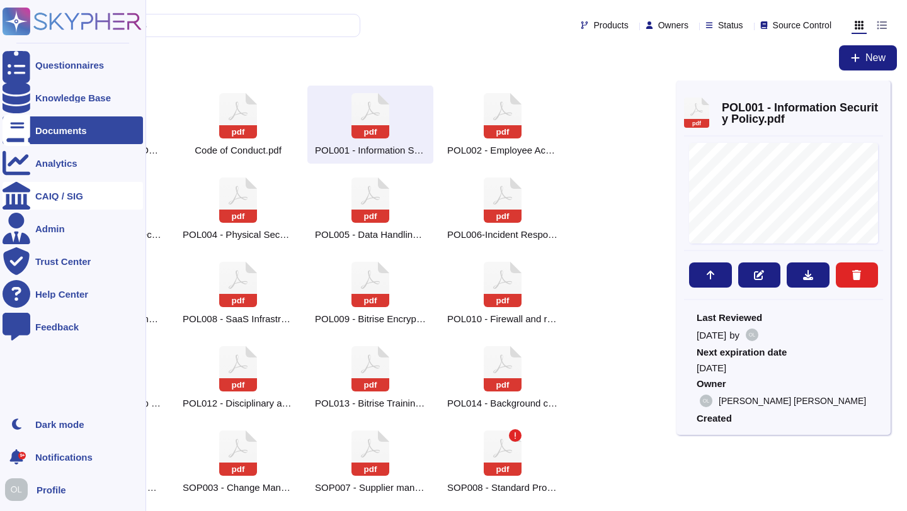
click at [60, 197] on div "CAIQ / SIG" at bounding box center [59, 195] width 48 height 9
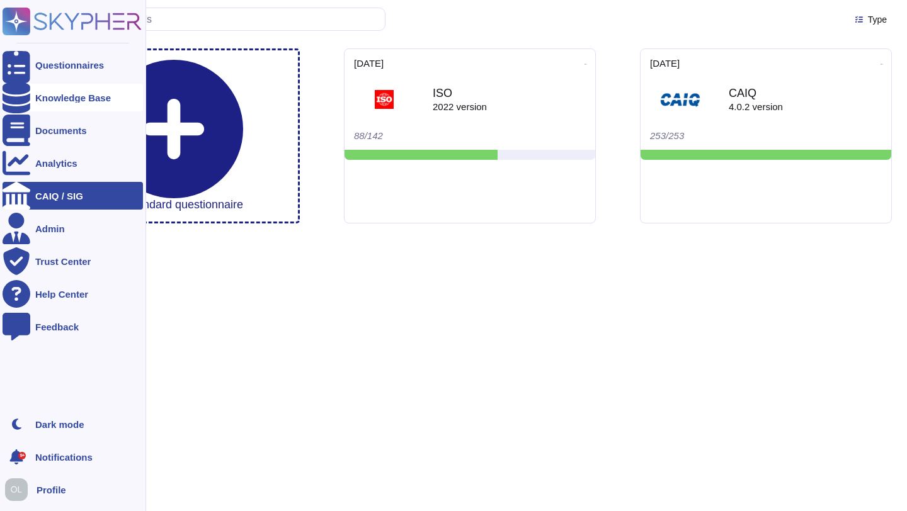
click at [49, 94] on div "Knowledge Base" at bounding box center [73, 97] width 76 height 9
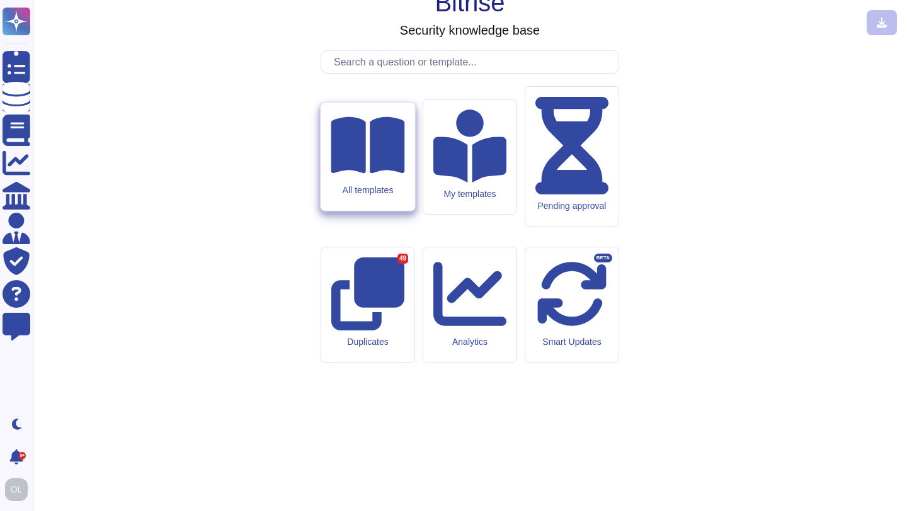
click at [382, 196] on div "All templates" at bounding box center [368, 190] width 74 height 11
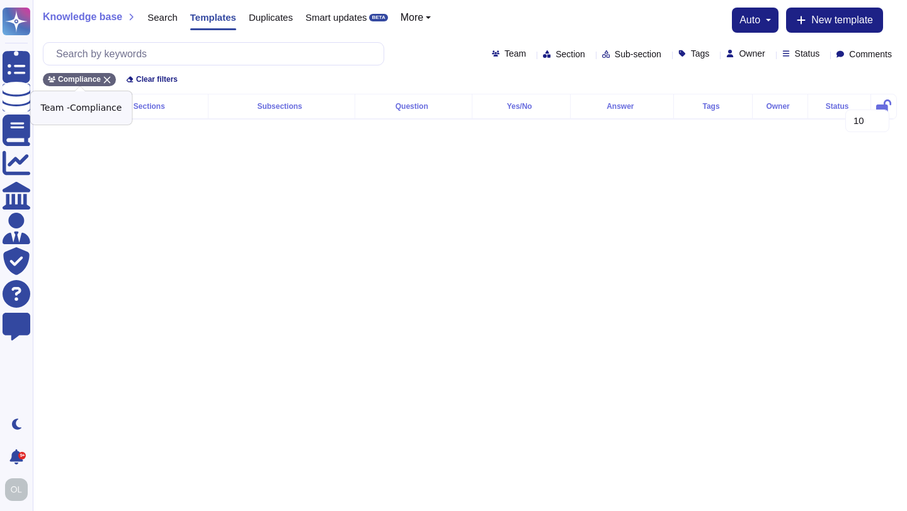
click at [110, 80] on icon at bounding box center [107, 80] width 8 height 8
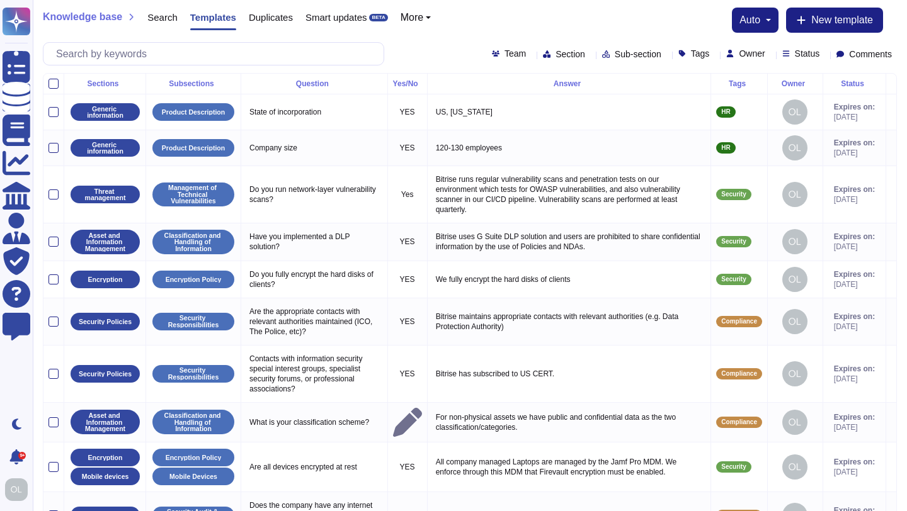
click at [714, 55] on icon at bounding box center [714, 55] width 0 height 0
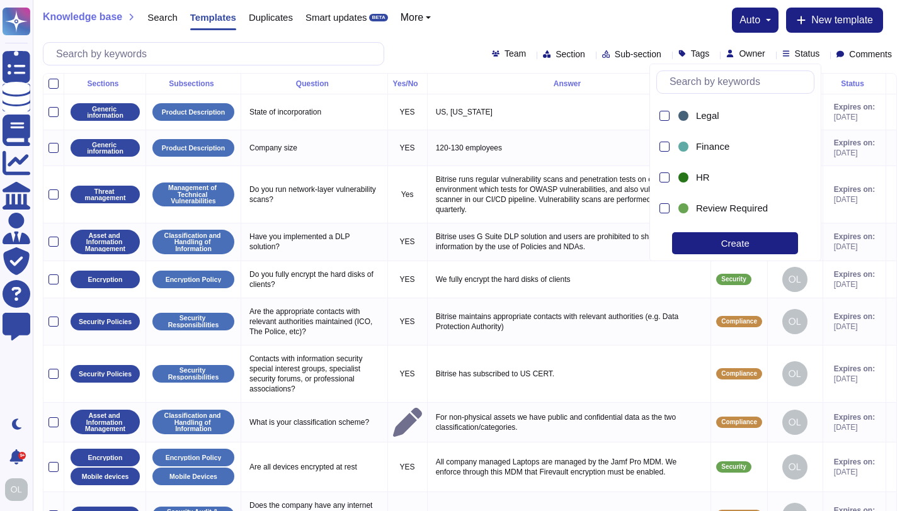
scroll to position [161, 0]
click at [663, 167] on div at bounding box center [664, 169] width 10 height 10
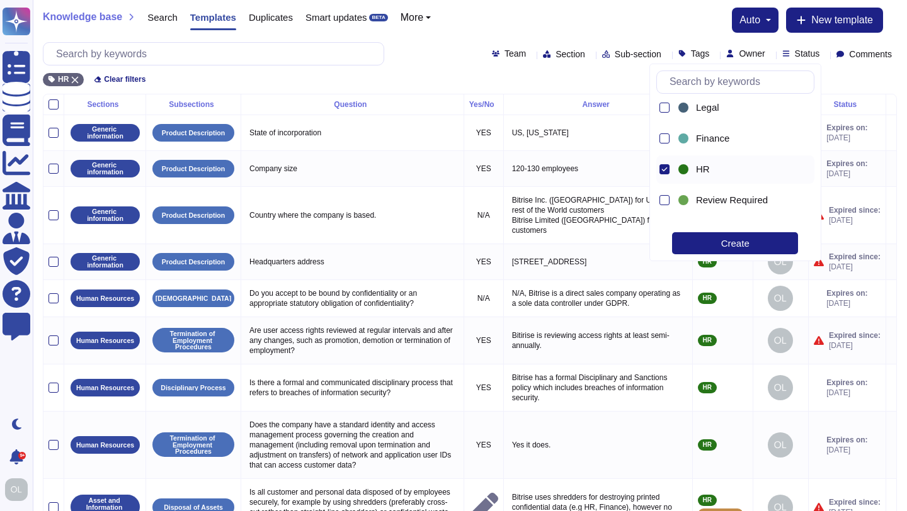
click at [557, 30] on div "Knowledge base Search Templates Duplicates Smart updates BETA More auto New tem…" at bounding box center [470, 20] width 854 height 25
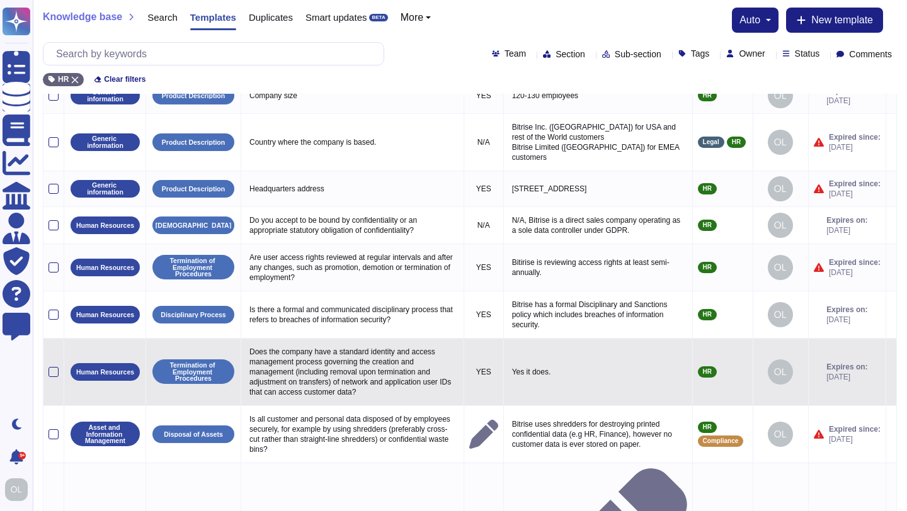
scroll to position [102, 0]
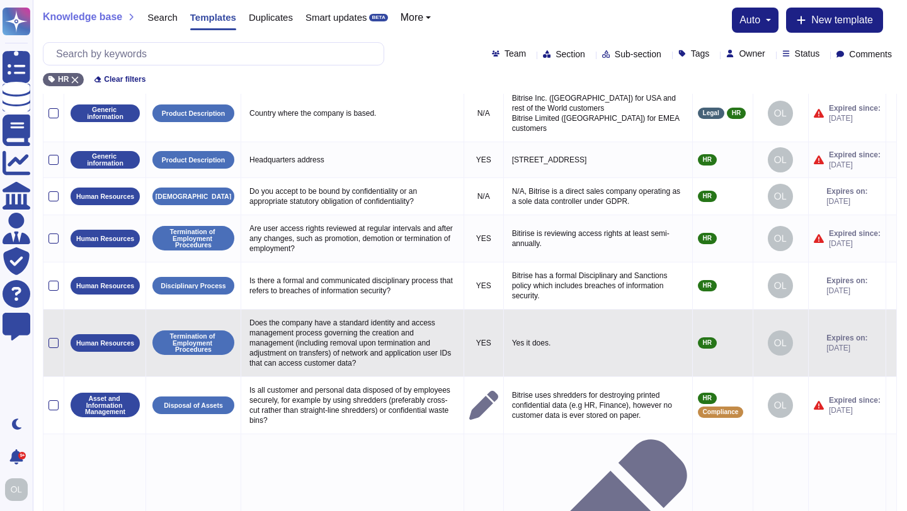
select select "20"
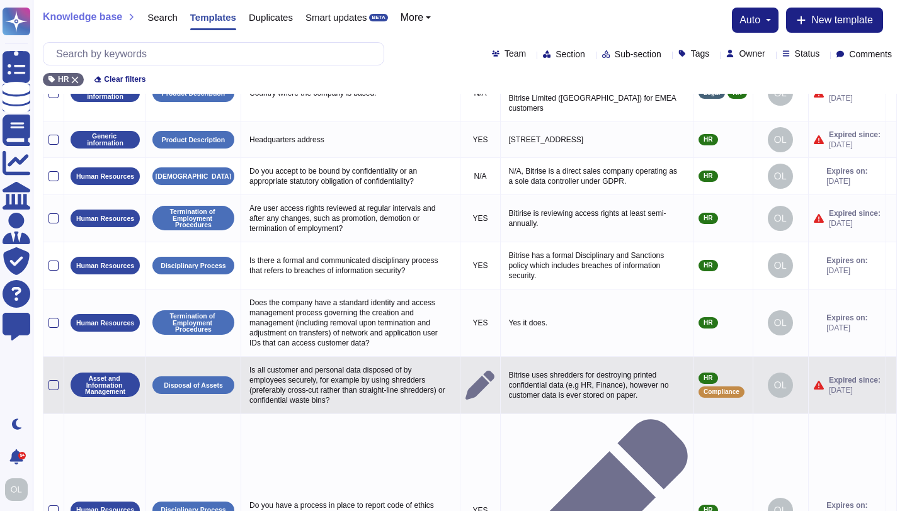
scroll to position [0, 0]
